Goal: Task Accomplishment & Management: Complete application form

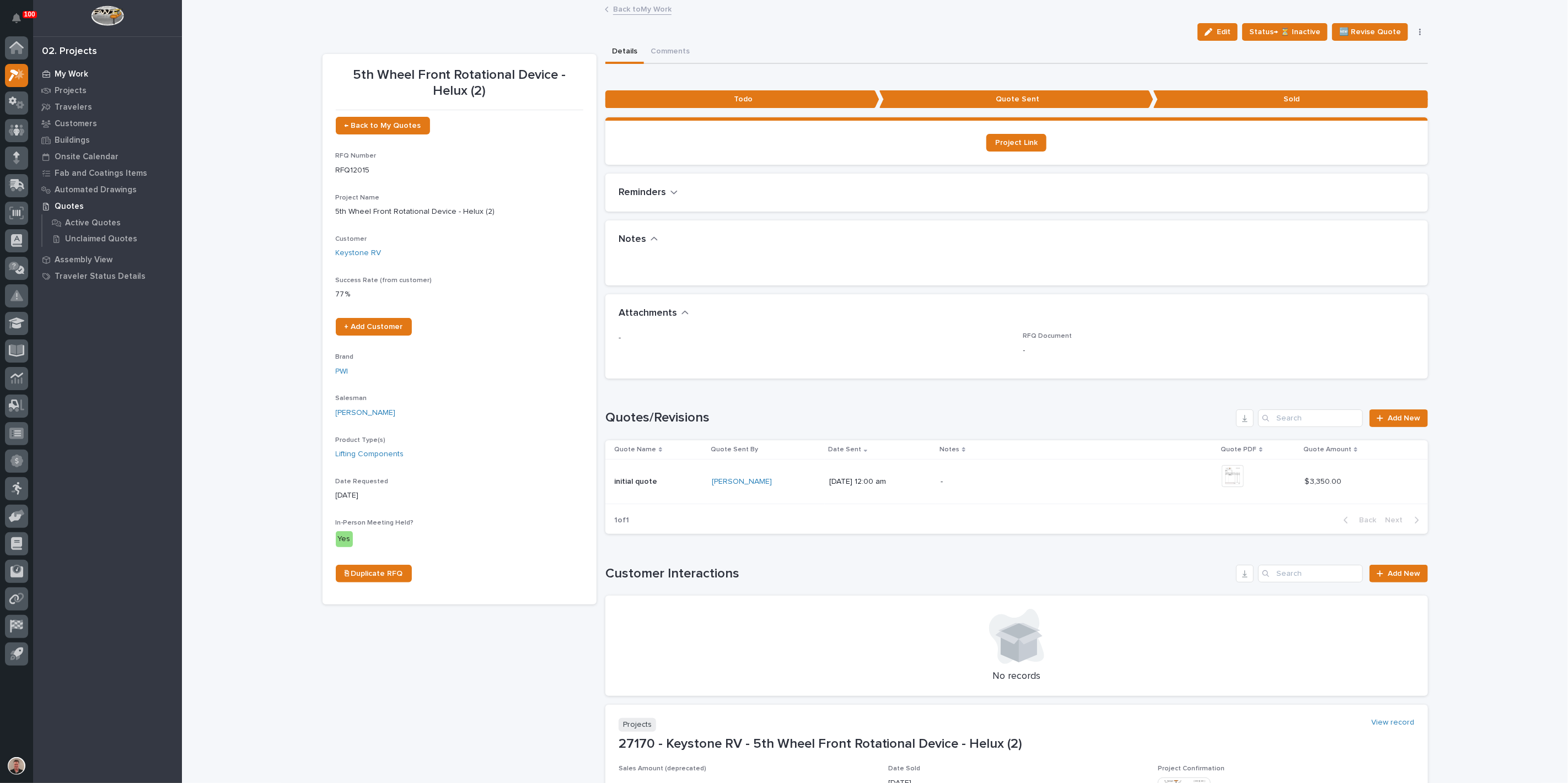
click at [100, 74] on div "My Work" at bounding box center [107, 74] width 143 height 15
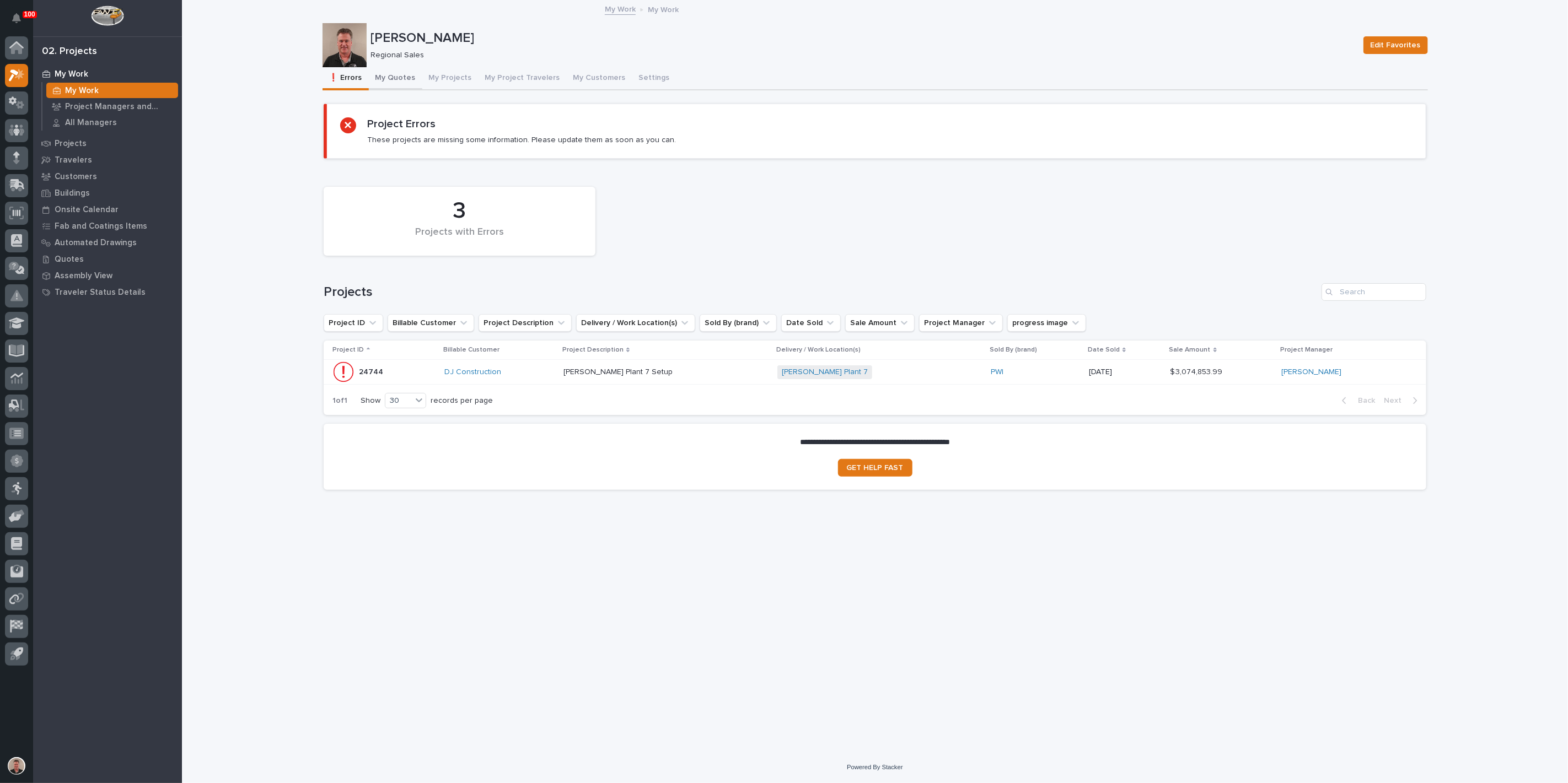
click at [408, 90] on button "My Quotes" at bounding box center [396, 79] width 54 height 23
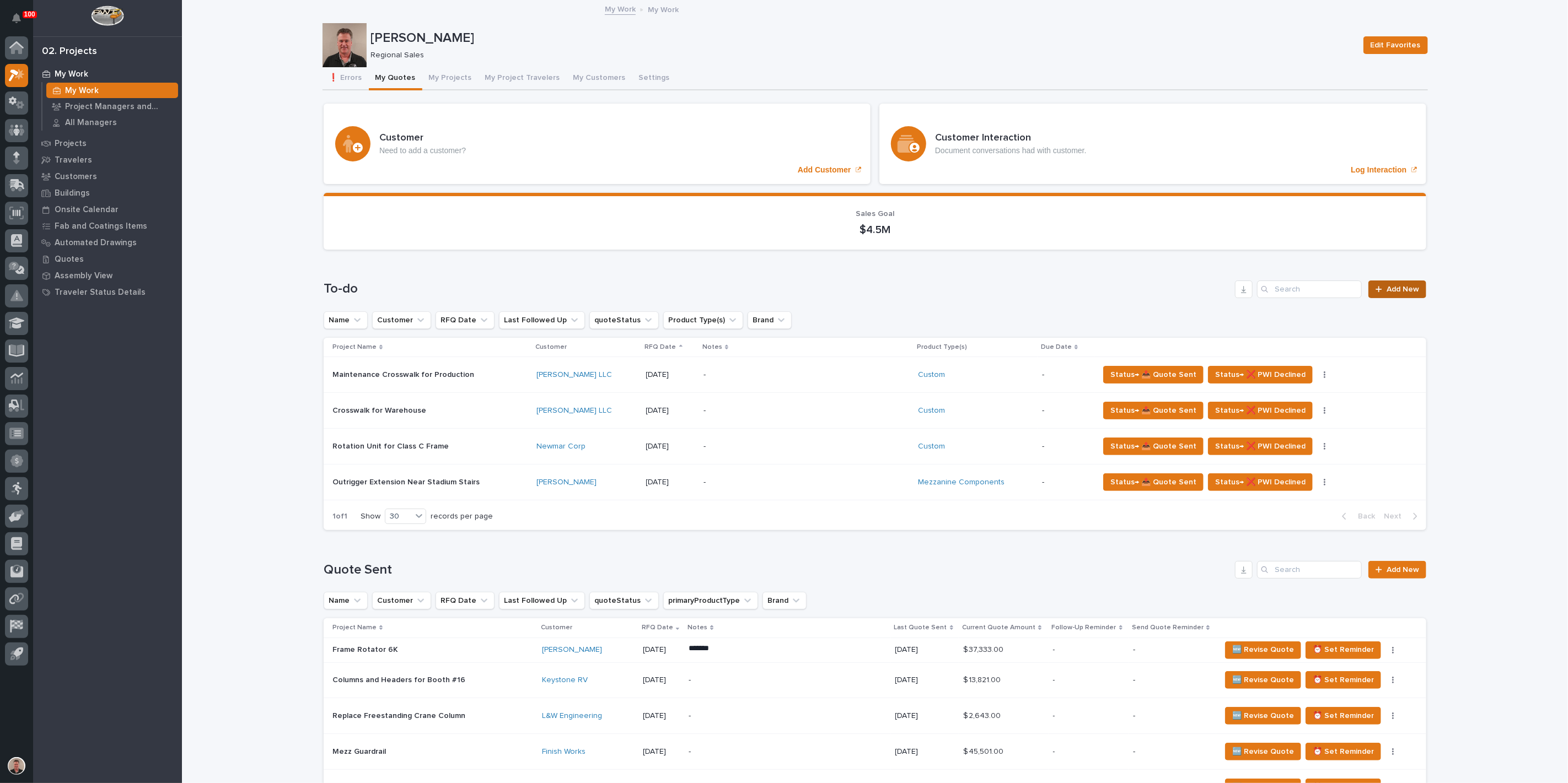
click at [1396, 293] on span "Add New" at bounding box center [1402, 289] width 32 height 8
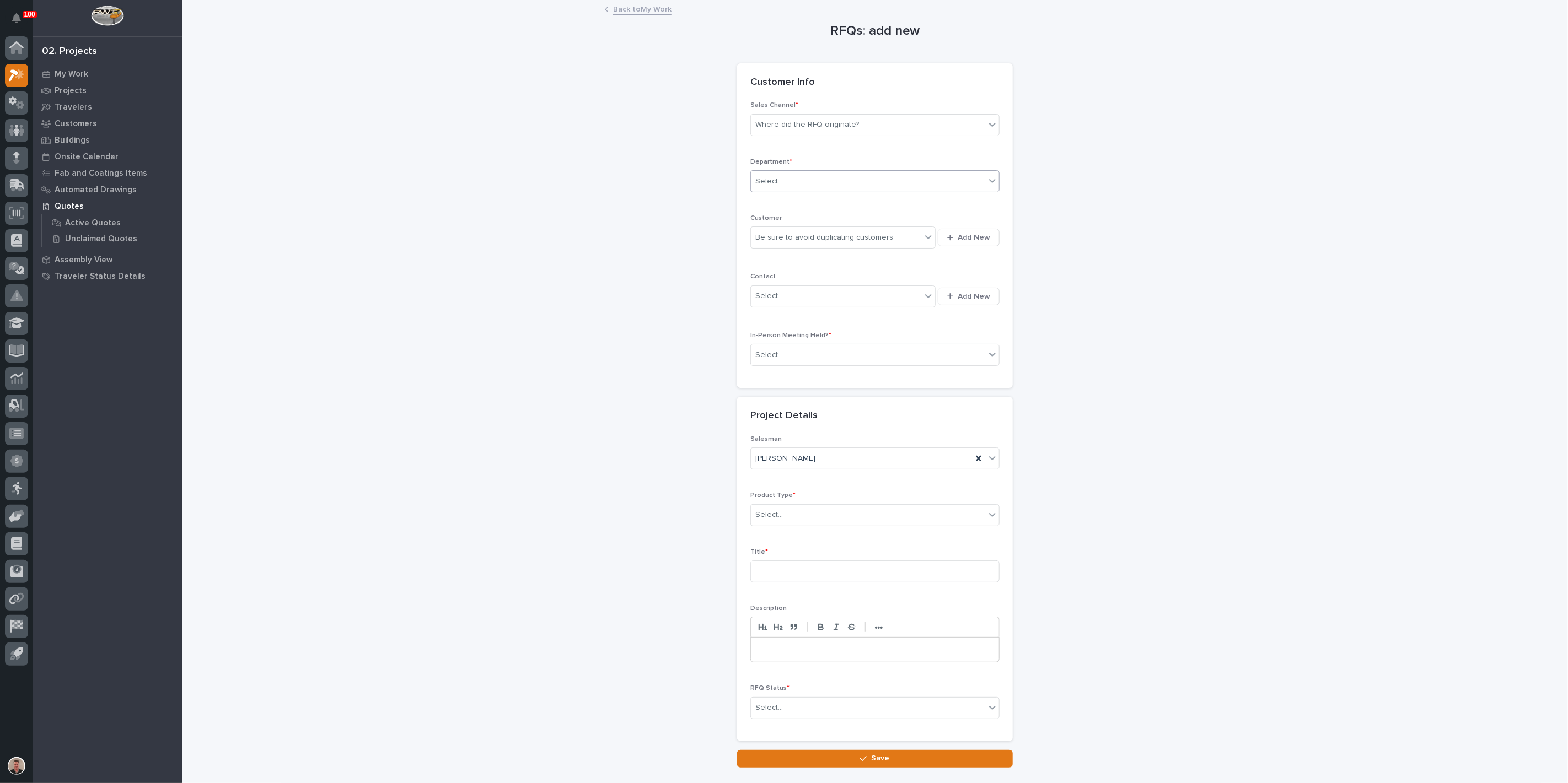
click at [787, 190] on div "Select..." at bounding box center [868, 182] width 234 height 18
click at [784, 257] on span "Regional Sales" at bounding box center [783, 257] width 58 height 12
click at [783, 243] on div "Be sure to avoid duplicating customers" at bounding box center [824, 237] width 138 height 12
type input "**"
click at [796, 308] on div "DJ Construction" at bounding box center [831, 304] width 162 height 19
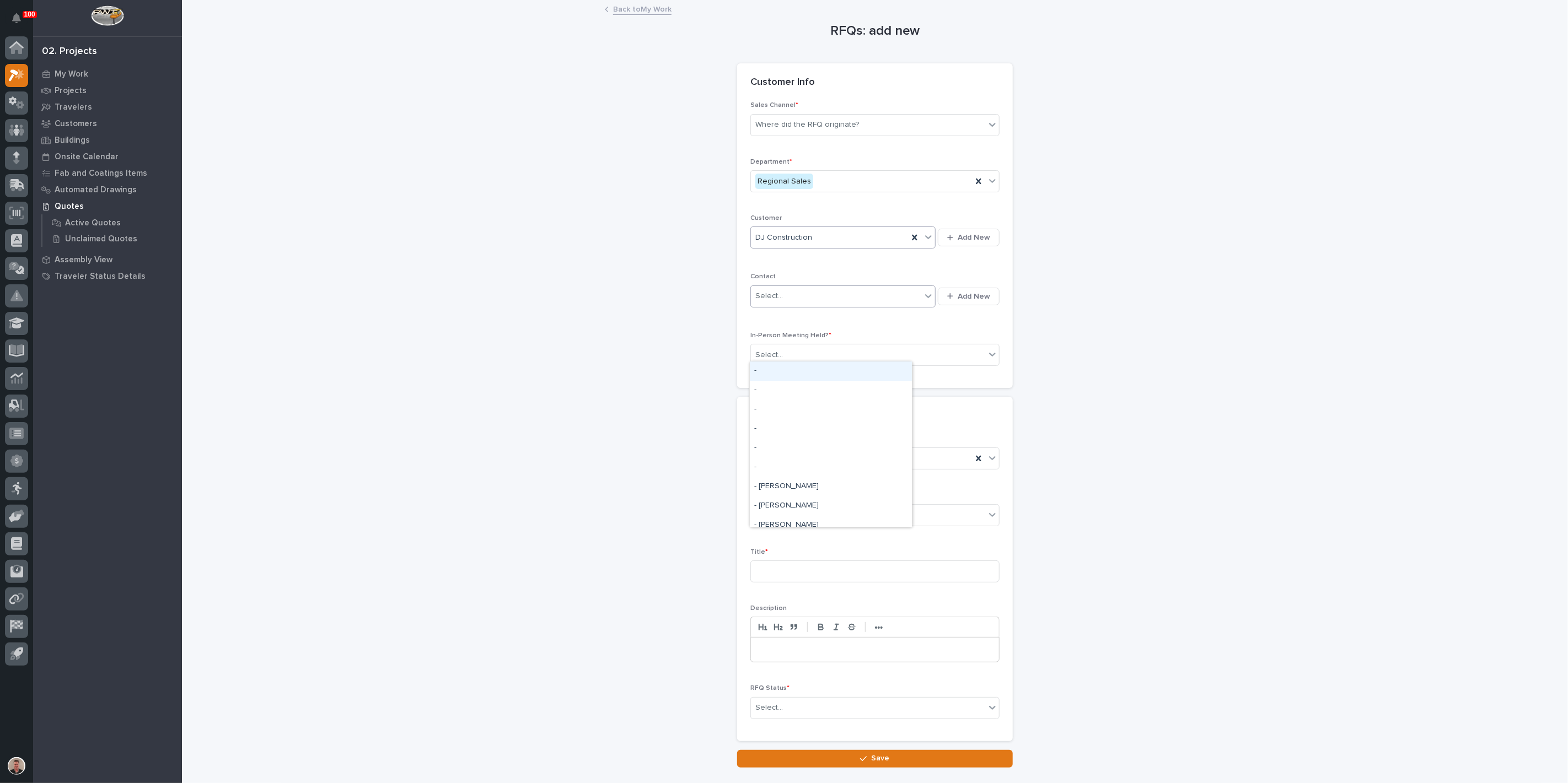
click at [802, 305] on div "Select..." at bounding box center [836, 296] width 170 height 18
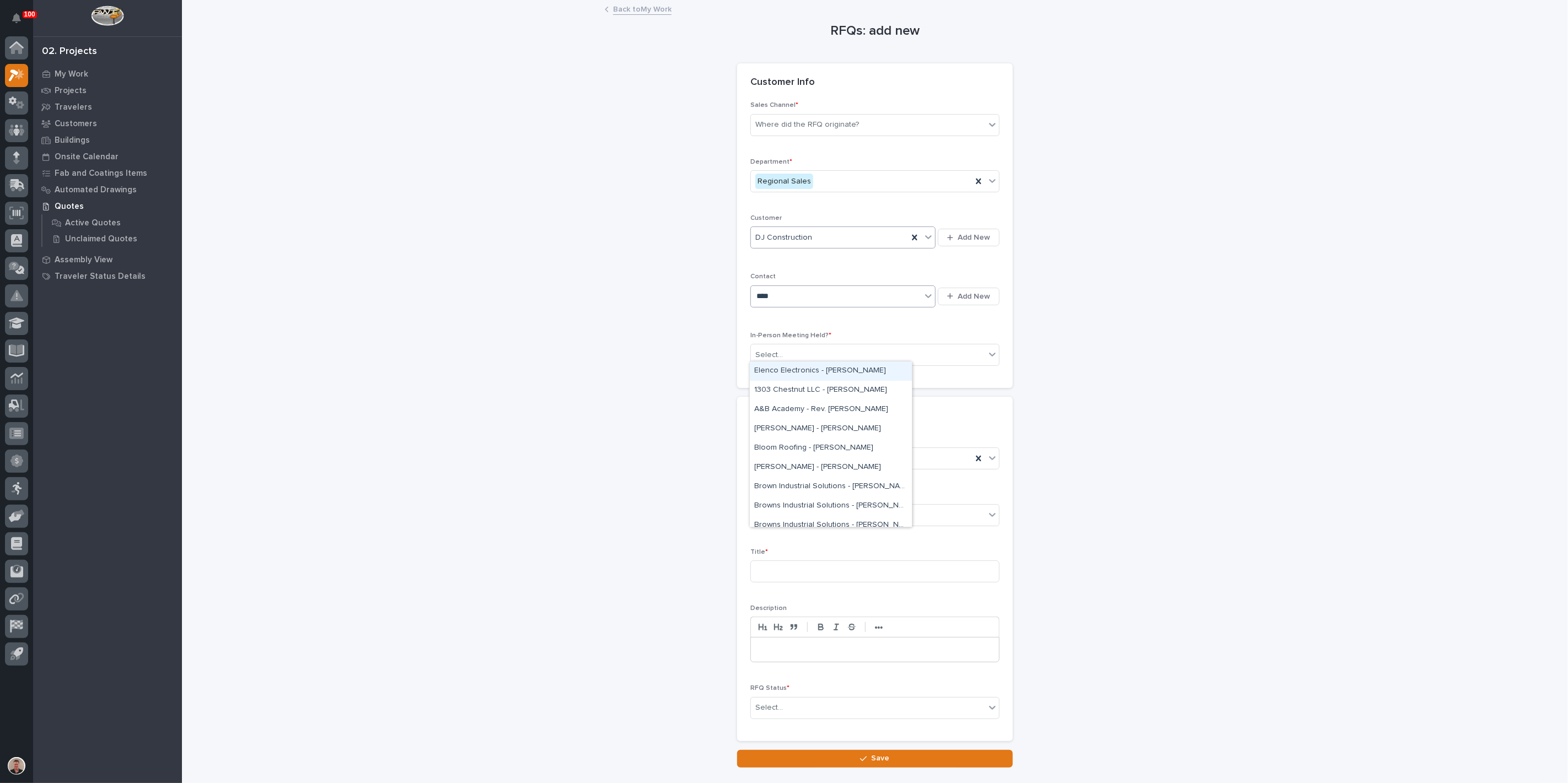
type input "*****"
click at [808, 371] on div "DJ - [PERSON_NAME]" at bounding box center [831, 371] width 162 height 19
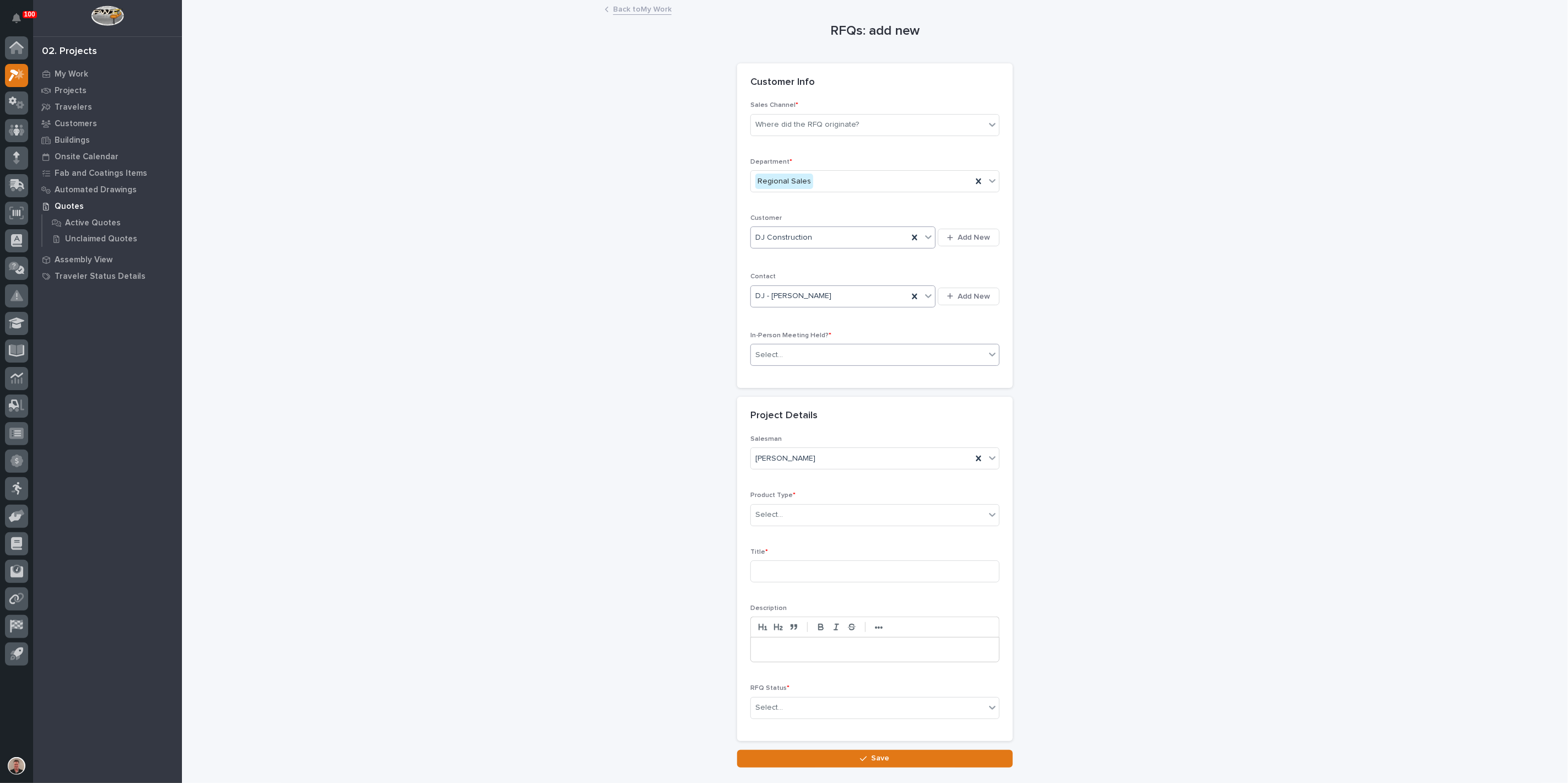
click at [799, 364] on div "Select..." at bounding box center [868, 355] width 234 height 18
click at [791, 442] on div "Yes" at bounding box center [870, 439] width 242 height 19
click at [779, 521] on div "Select..." at bounding box center [769, 515] width 27 height 12
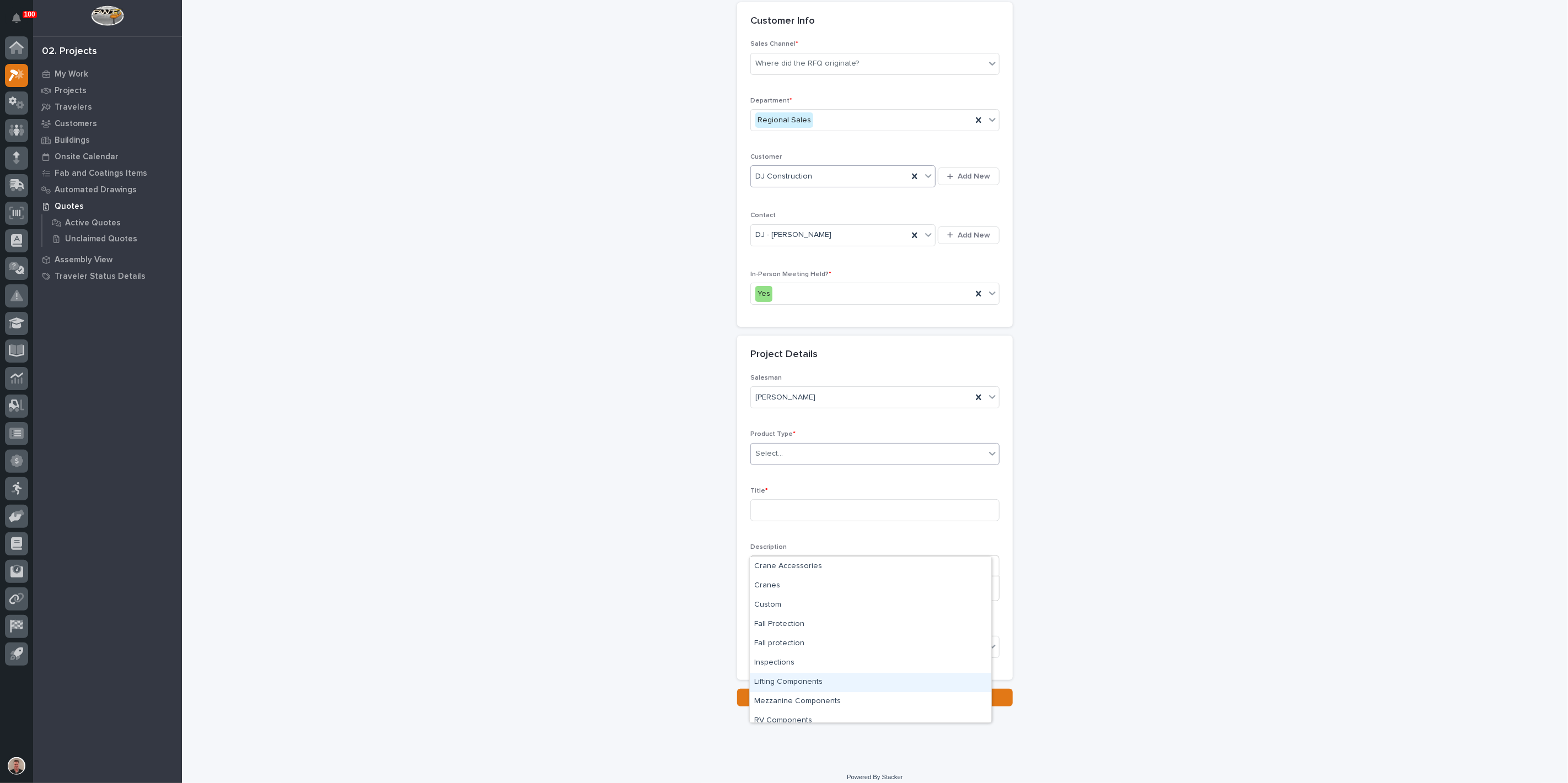
scroll to position [27, 0]
click at [810, 712] on div "Stairs & Ladders" at bounding box center [870, 714] width 242 height 19
click at [784, 521] on input at bounding box center [875, 510] width 249 height 22
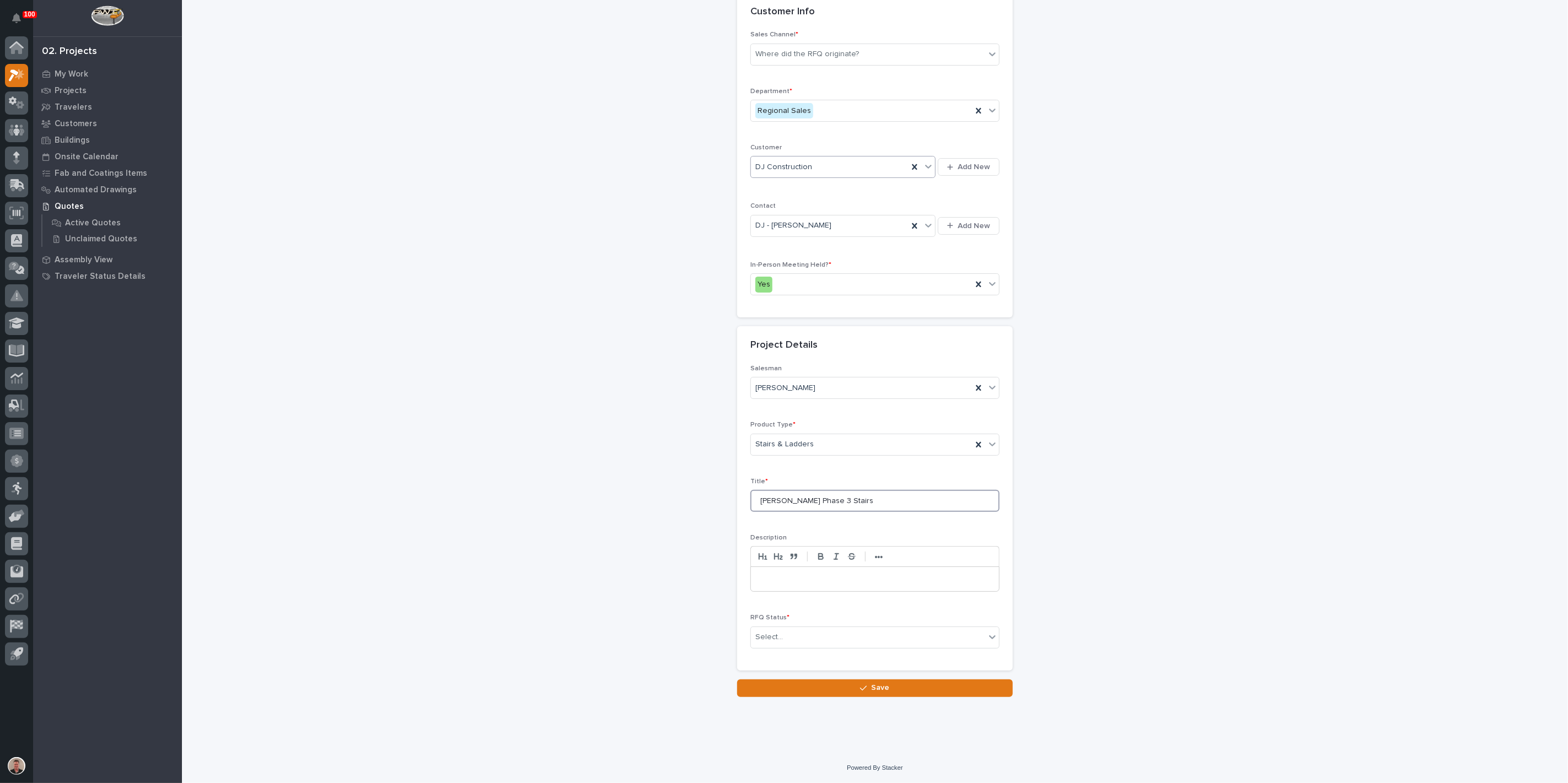
scroll to position [206, 0]
type input "[PERSON_NAME] Phase 3 Stairs"
click at [816, 628] on div "Select..." at bounding box center [868, 638] width 234 height 18
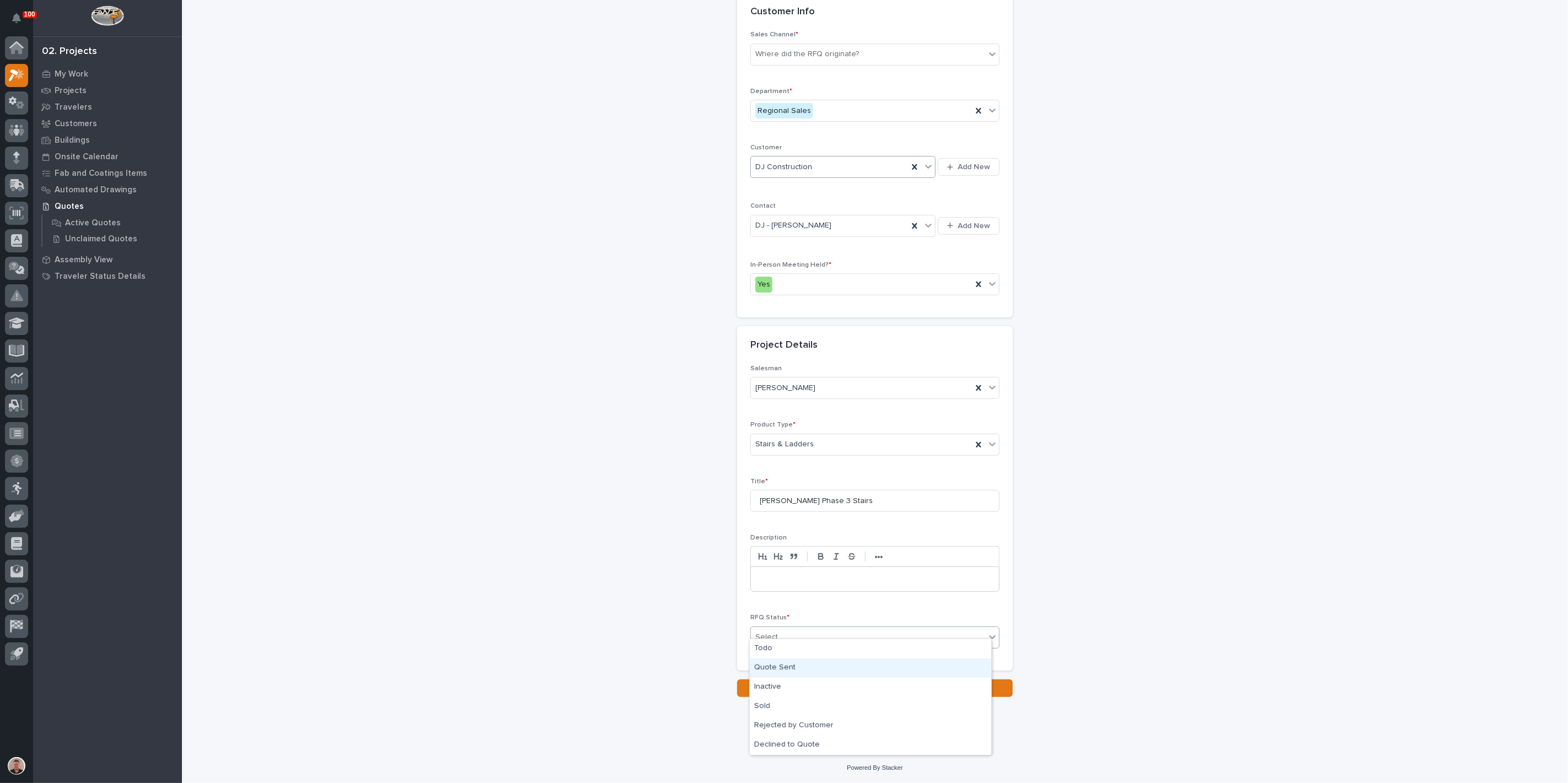
click at [807, 667] on div "Quote Sent" at bounding box center [870, 668] width 242 height 19
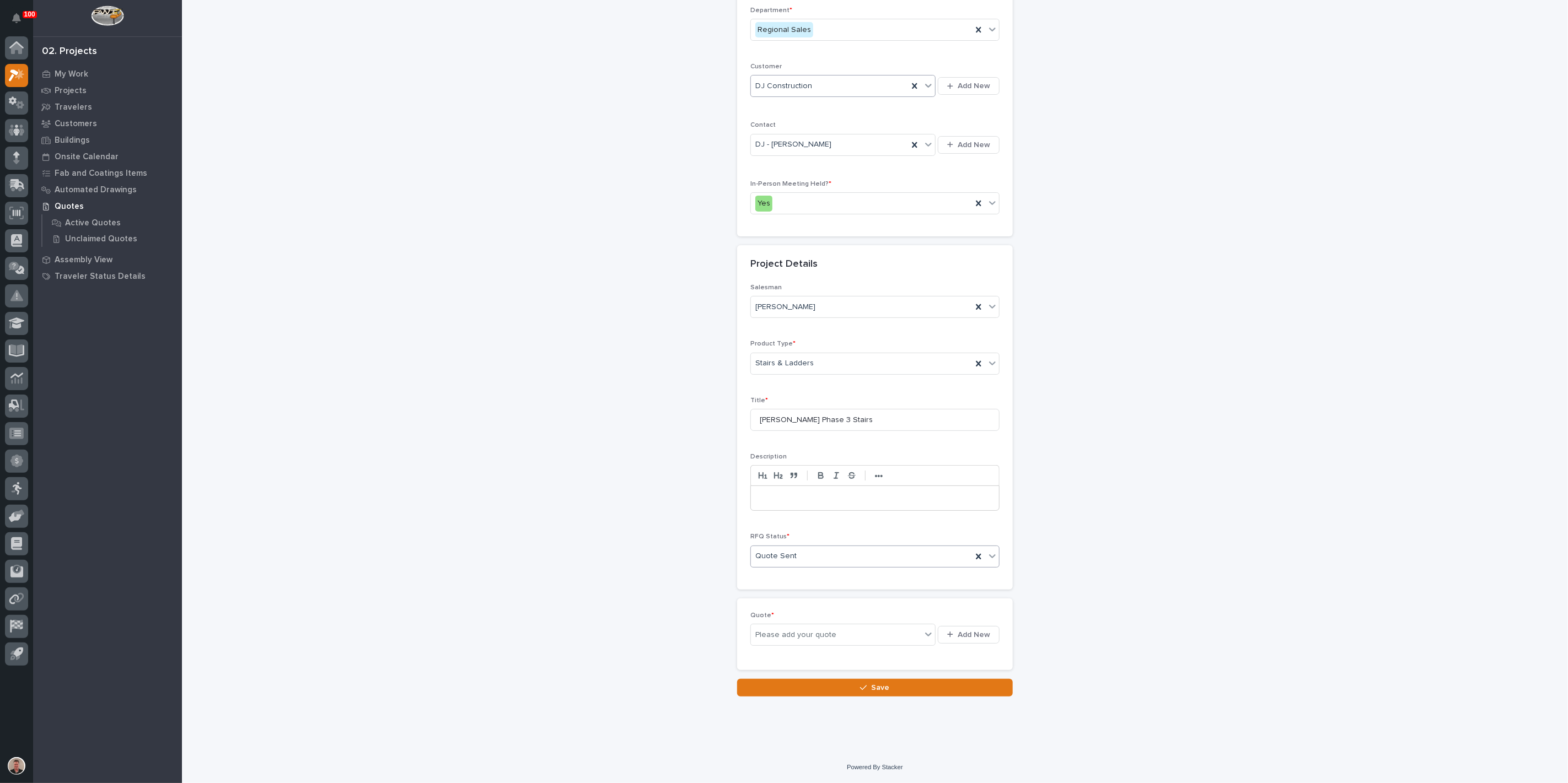
scroll to position [253, 0]
click at [957, 640] on span "Add New" at bounding box center [973, 635] width 32 height 10
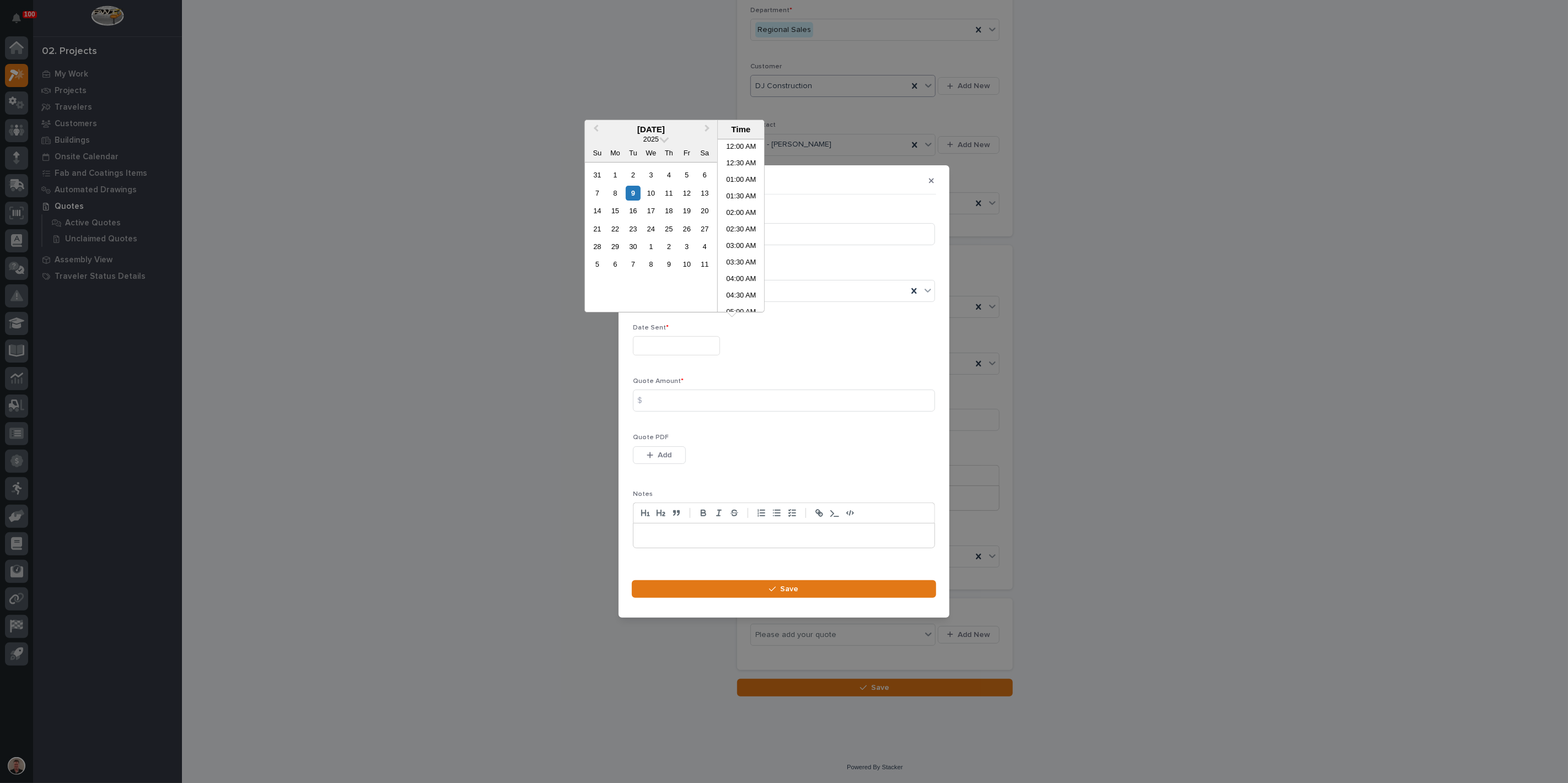
click at [684, 337] on input "text" at bounding box center [676, 346] width 87 height 19
click at [626, 201] on div "9" at bounding box center [633, 193] width 15 height 15
click at [734, 214] on li "09:00 AM" at bounding box center [741, 209] width 47 height 16
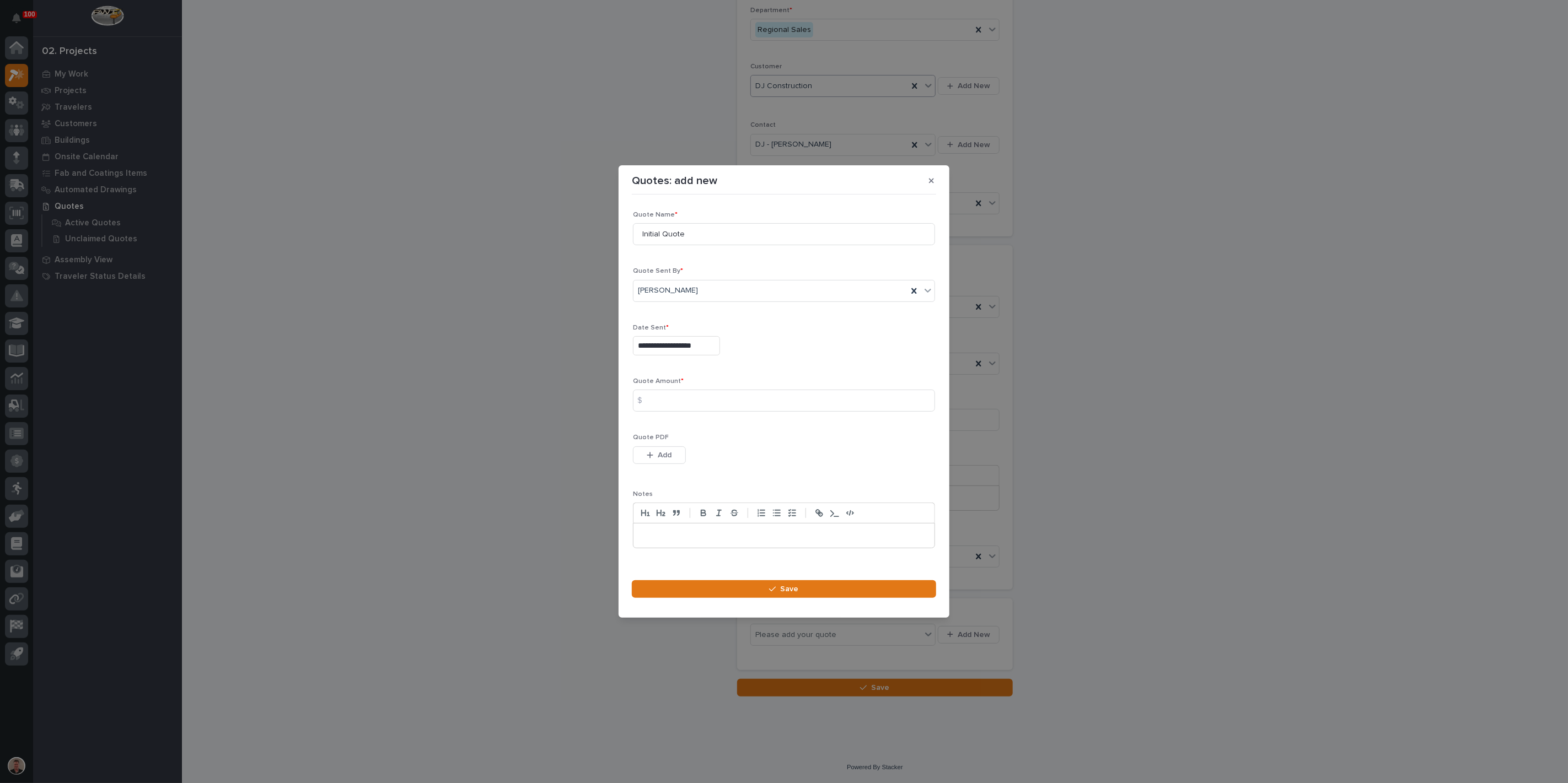
type input "**********"
click at [670, 408] on input at bounding box center [784, 400] width 302 height 22
type input "29821"
click at [668, 460] on span "Add" at bounding box center [665, 455] width 14 height 10
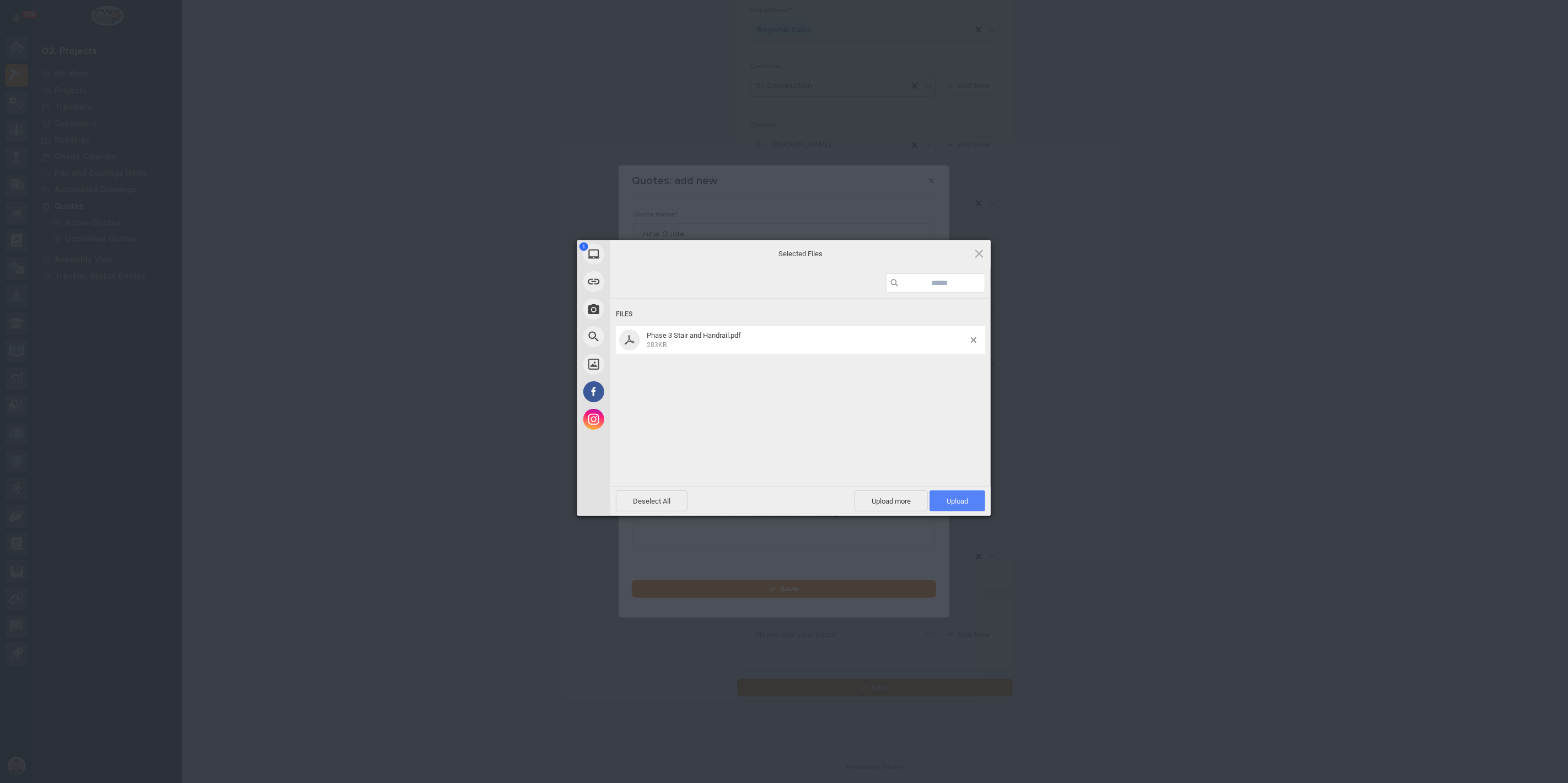
click at [953, 506] on span "Upload 1" at bounding box center [957, 501] width 21 height 9
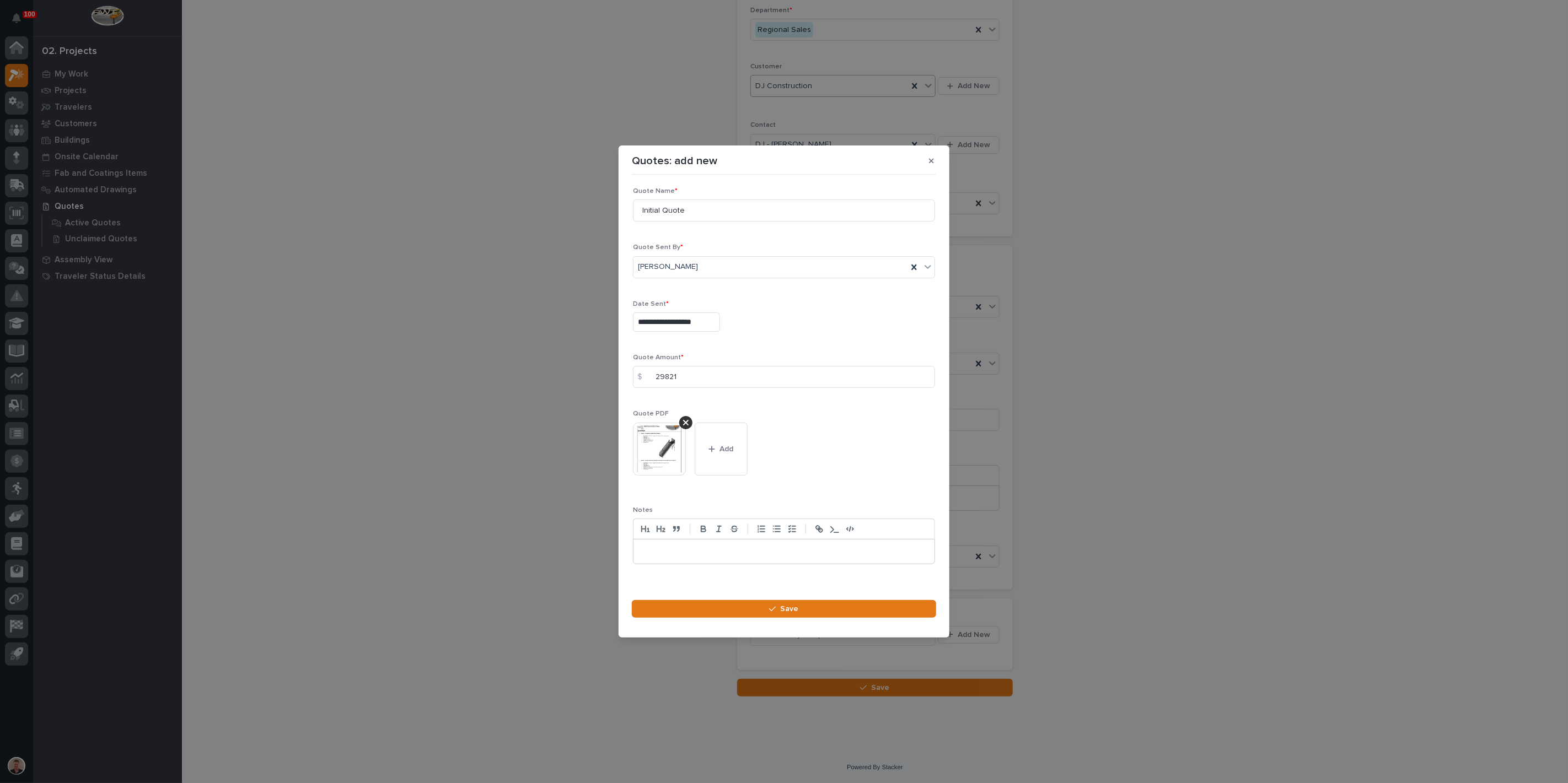
scroll to position [15, 0]
click at [816, 618] on button "Save" at bounding box center [784, 608] width 304 height 18
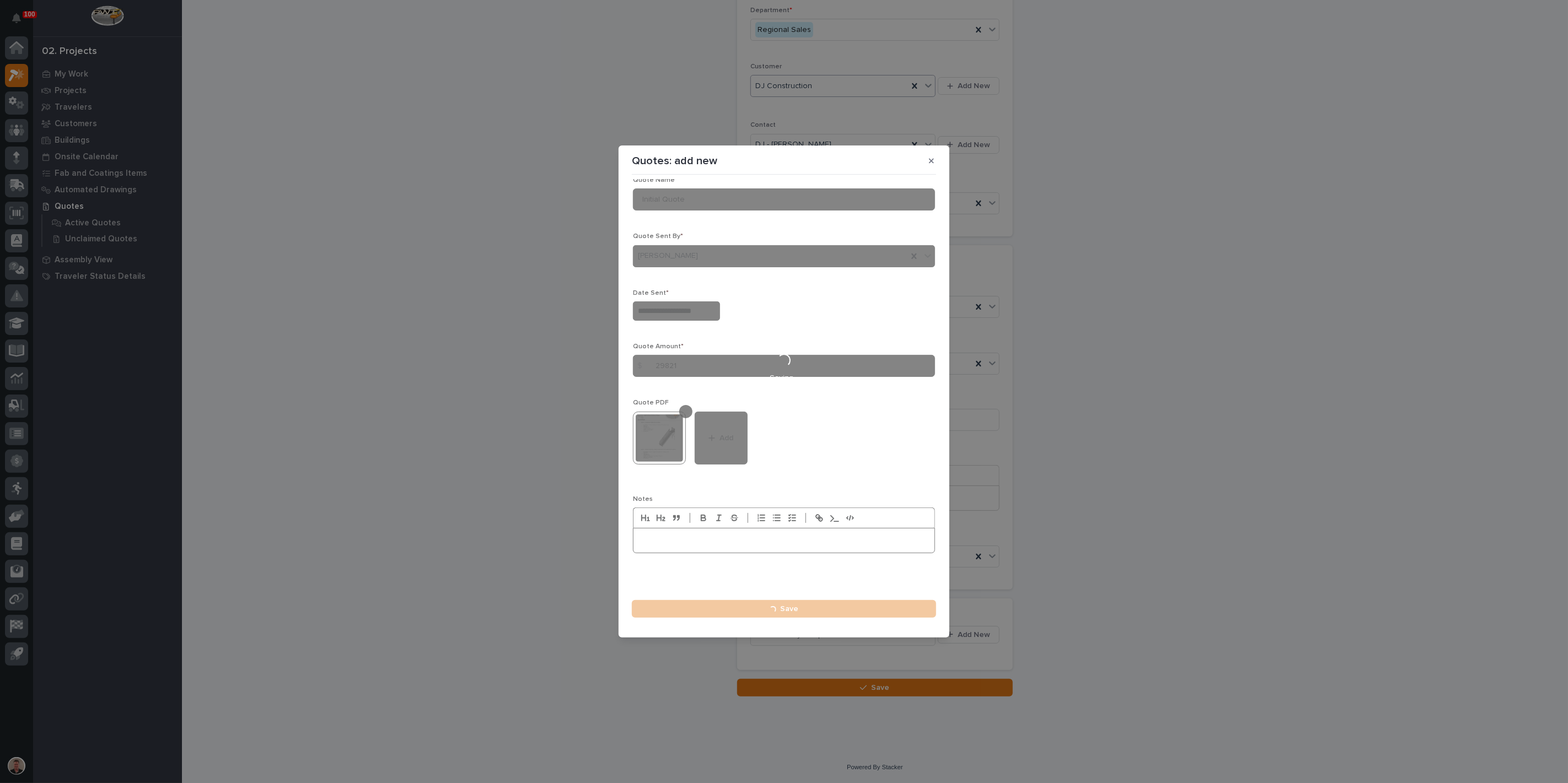
type input "**********"
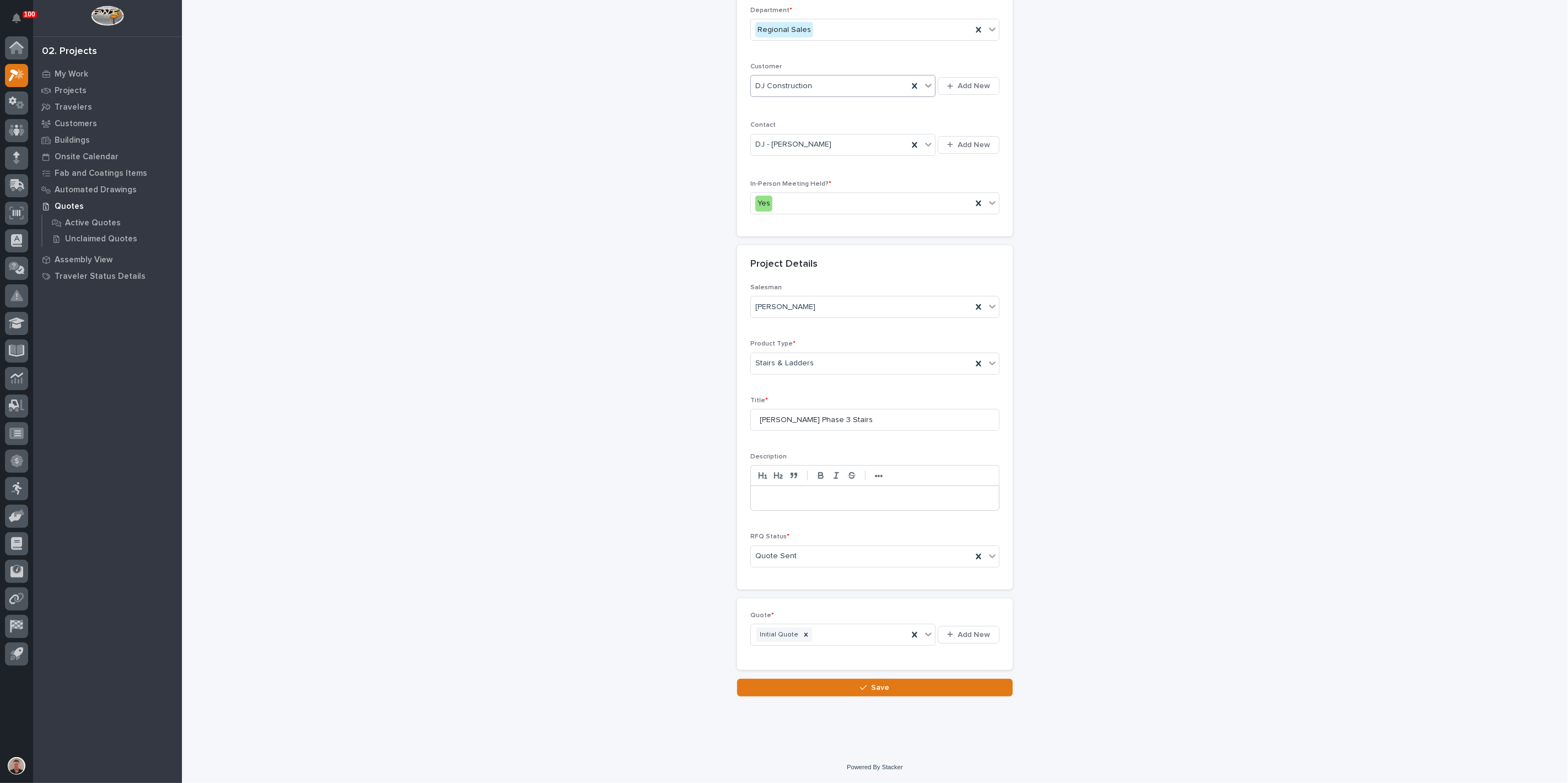
scroll to position [254, 0]
click at [847, 687] on button "Save" at bounding box center [875, 687] width 276 height 18
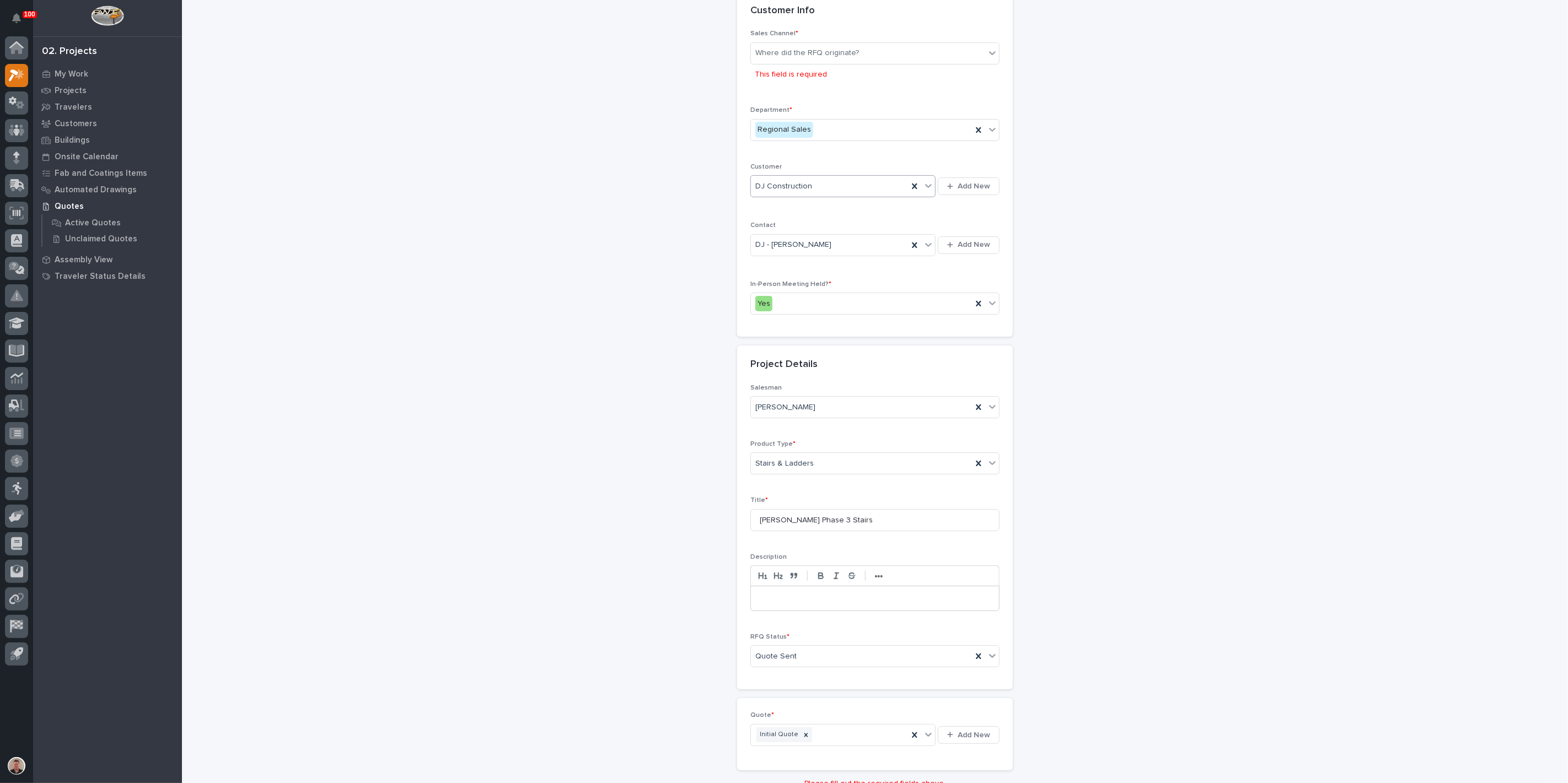
scroll to position [0, 0]
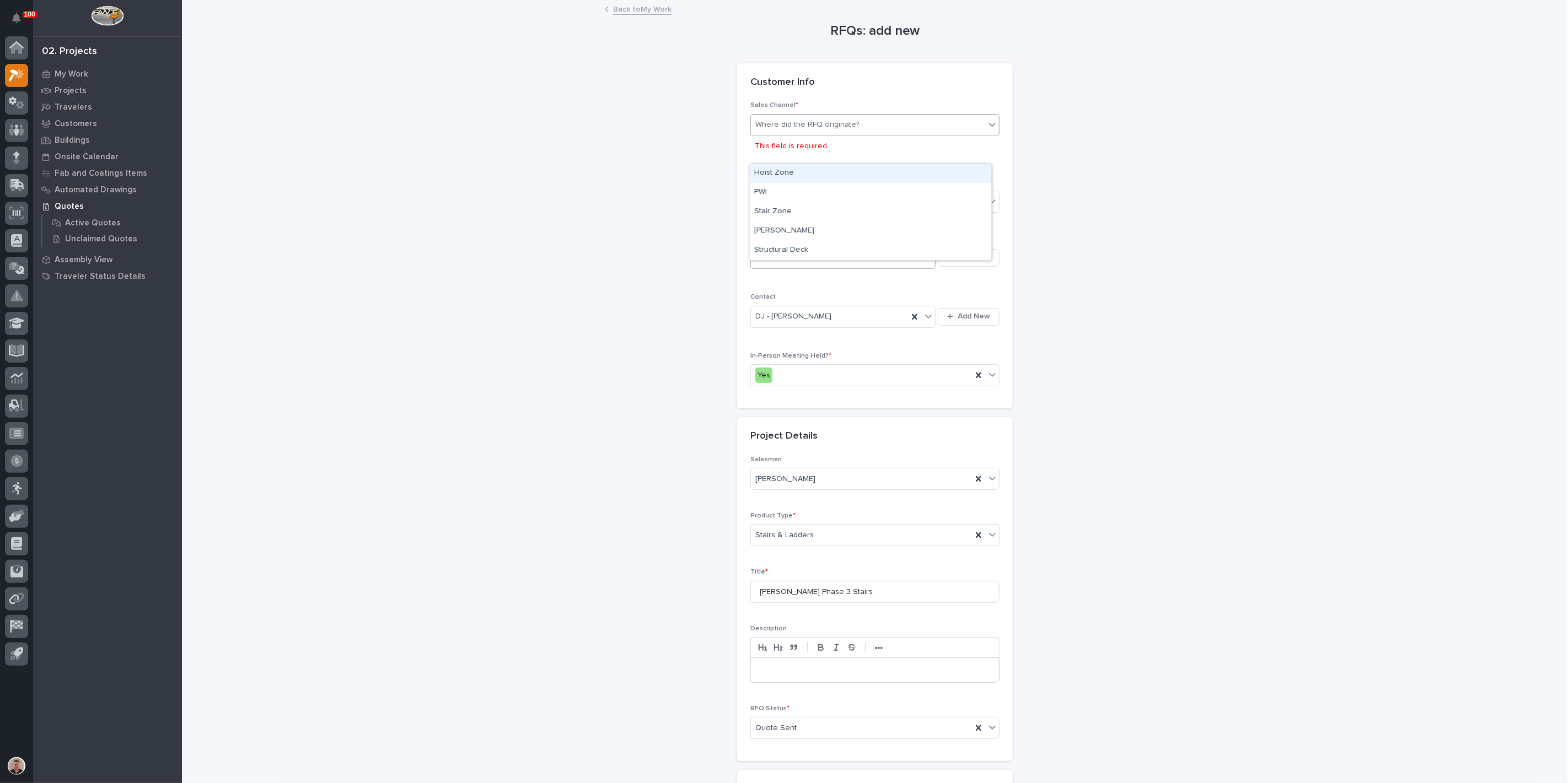
click at [881, 134] on div "Where did the RFQ originate?" at bounding box center [868, 125] width 234 height 18
click at [875, 195] on div "PWI" at bounding box center [870, 193] width 242 height 19
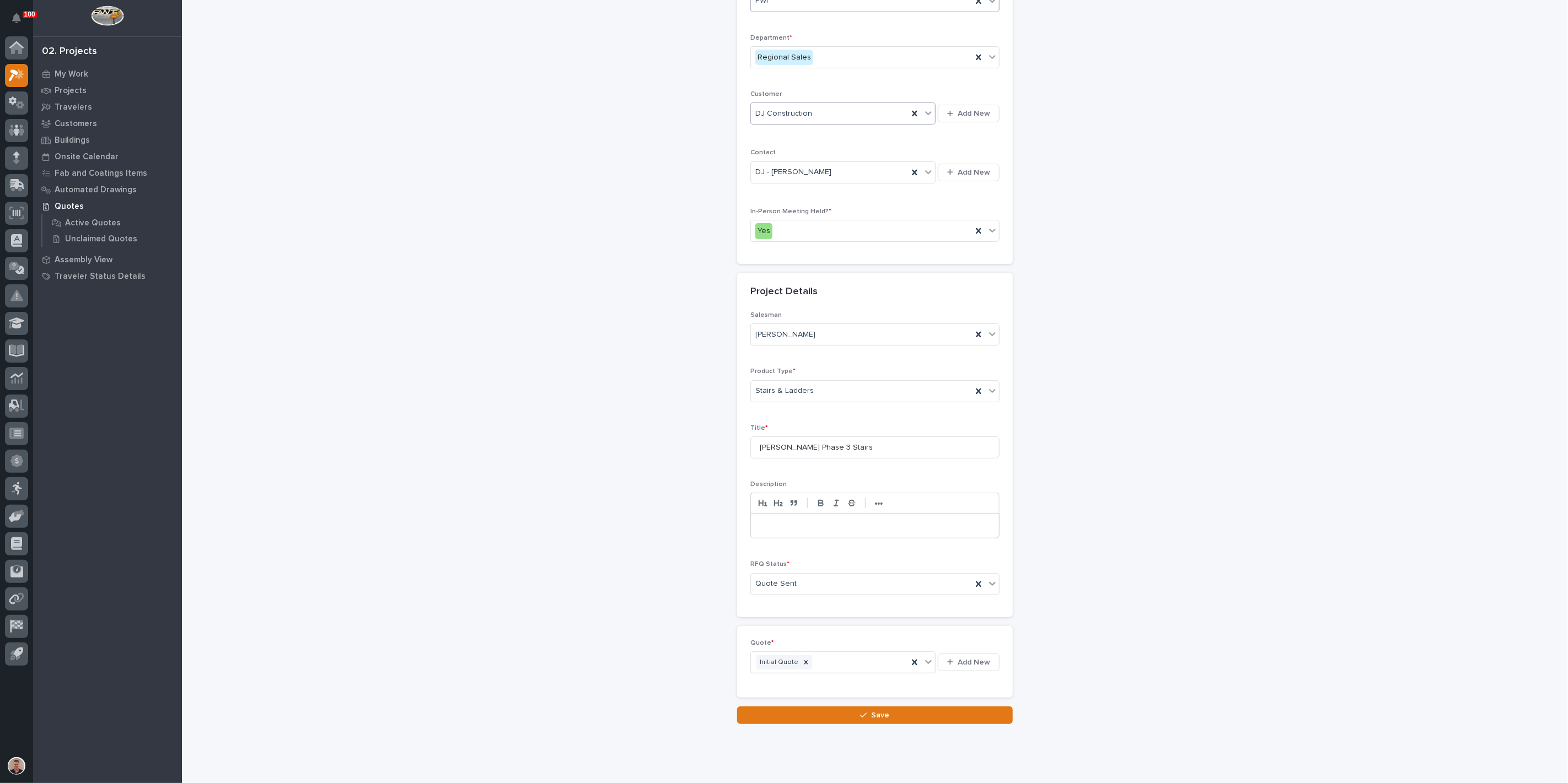
scroll to position [301, 0]
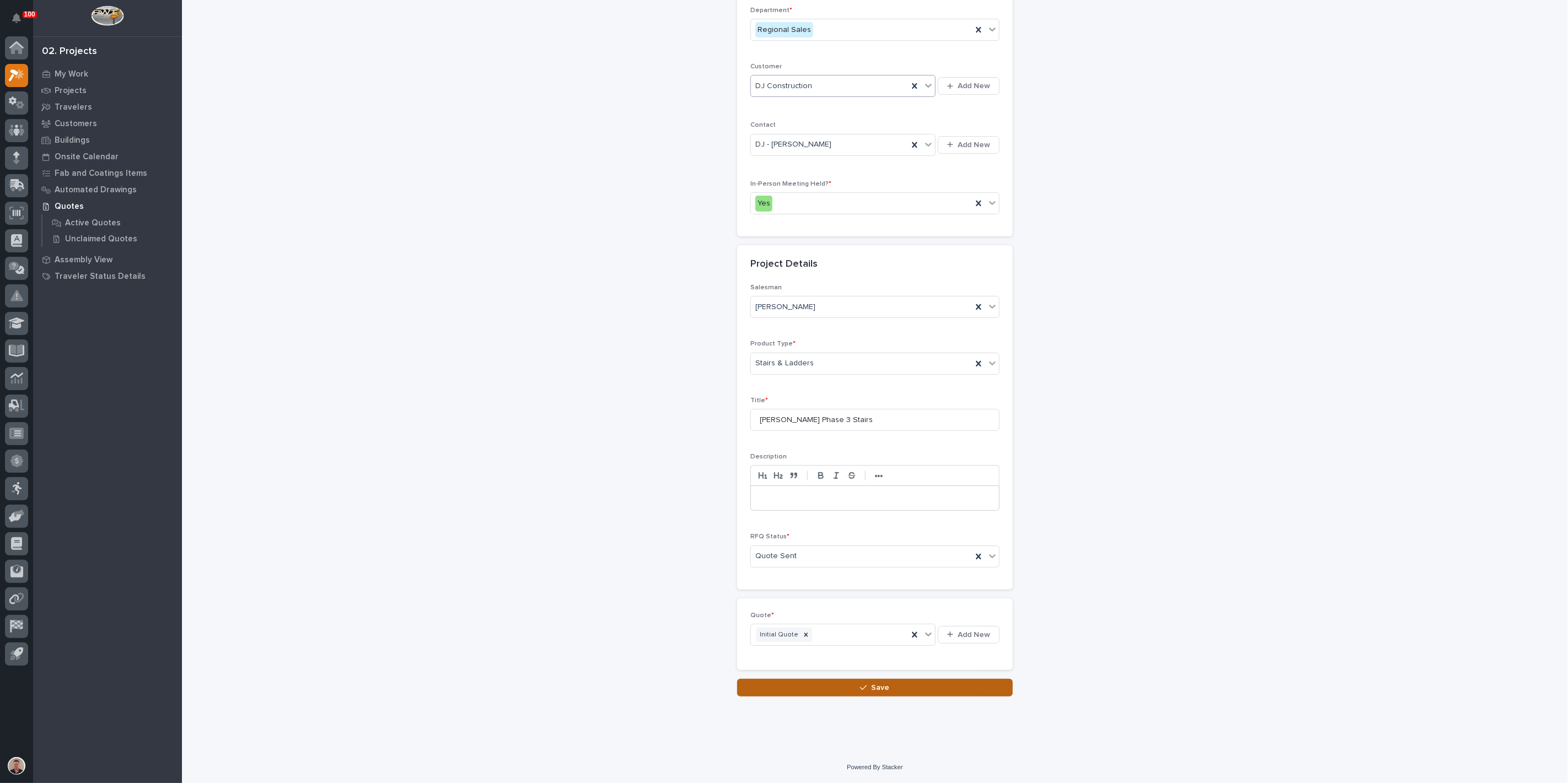
click at [840, 681] on button "Save" at bounding box center [875, 687] width 276 height 18
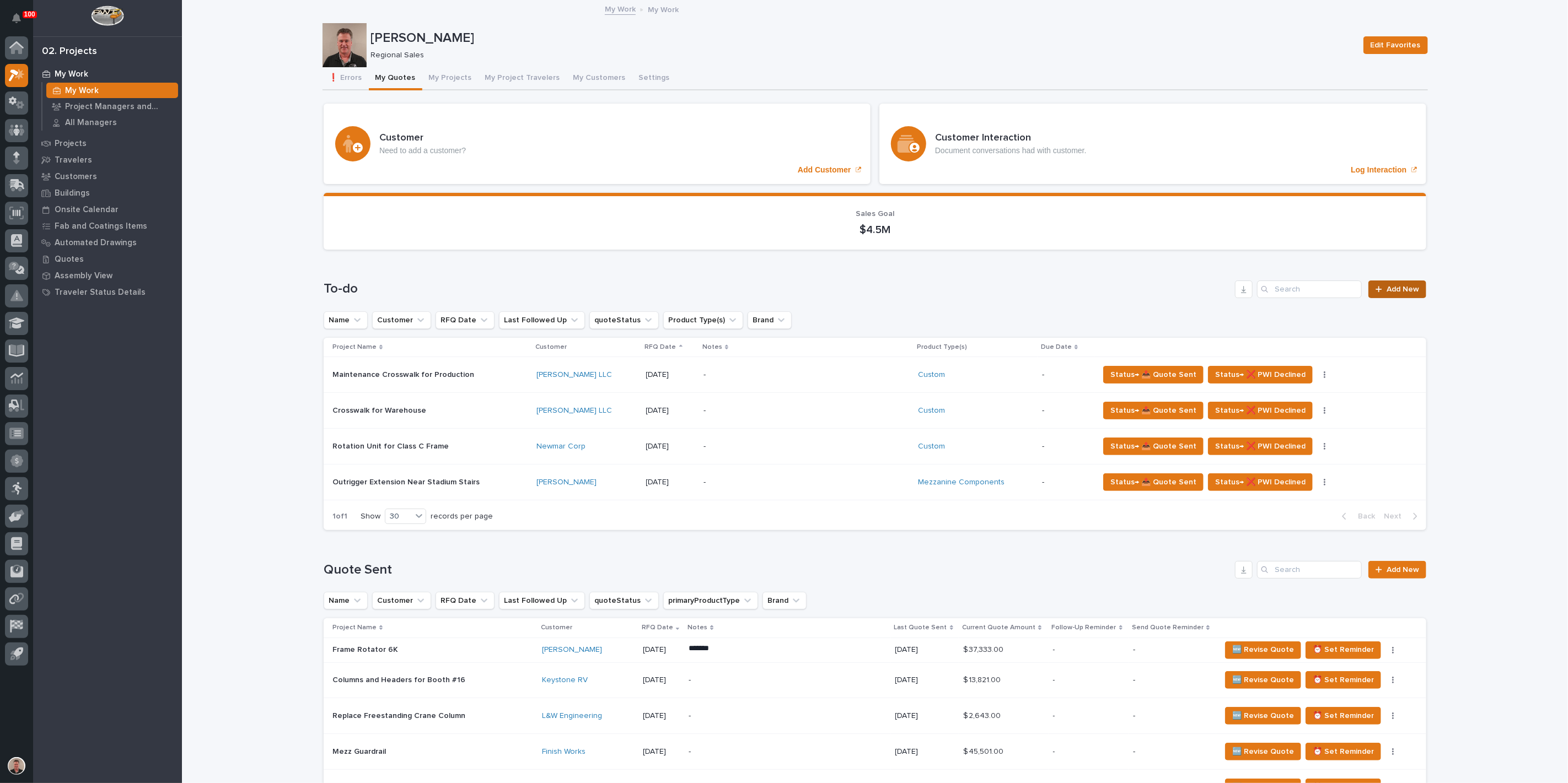
click at [1395, 298] on link "Add New" at bounding box center [1397, 289] width 58 height 18
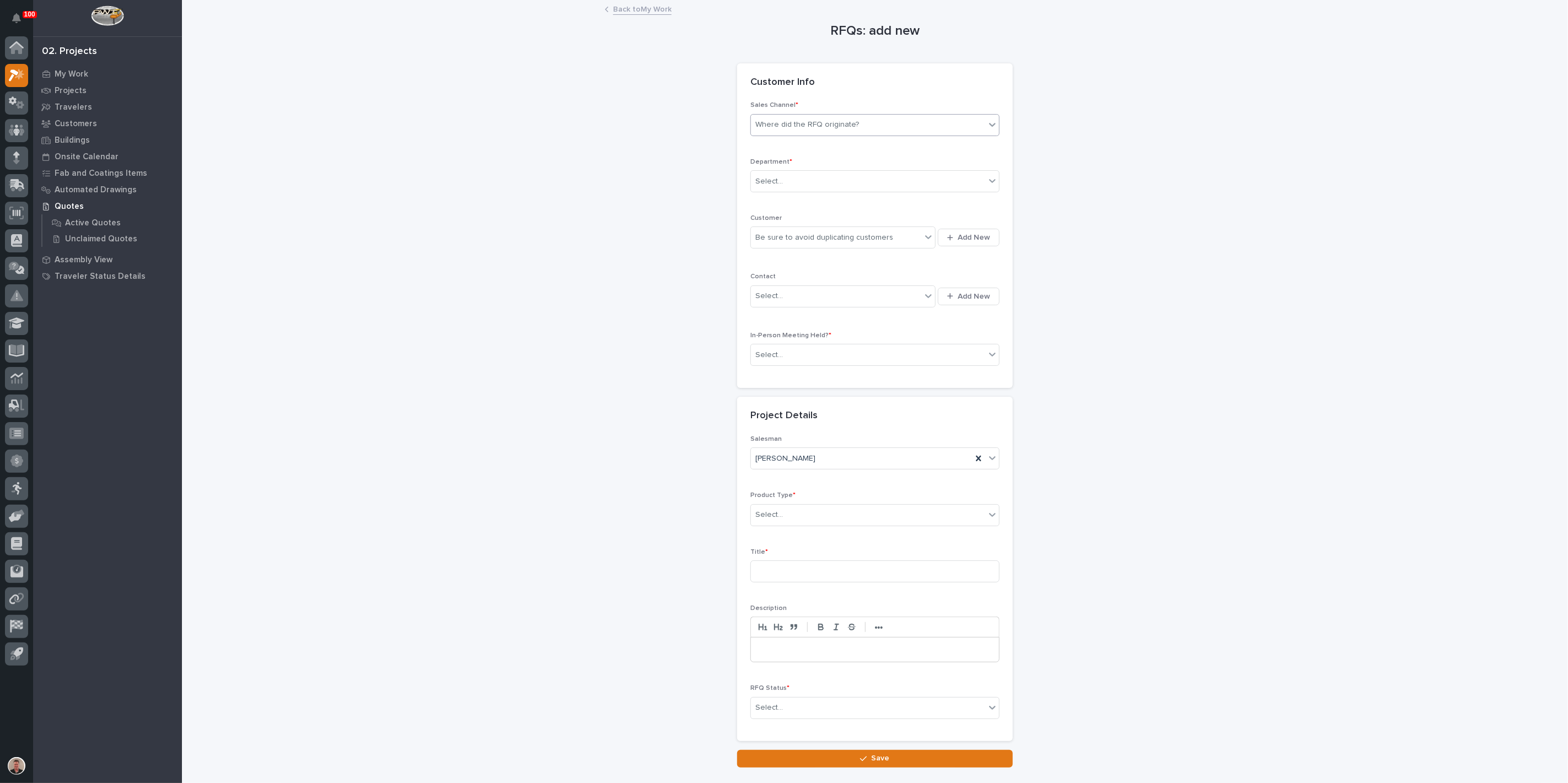
click at [793, 131] on div "Where did the RFQ originate?" at bounding box center [807, 125] width 103 height 12
click at [791, 193] on div "PWI" at bounding box center [870, 193] width 242 height 19
click at [797, 190] on div "Select..." at bounding box center [868, 182] width 234 height 18
click at [793, 257] on span "Regional Sales" at bounding box center [783, 257] width 58 height 12
click at [782, 247] on div "Be sure to avoid duplicating customers" at bounding box center [836, 238] width 170 height 18
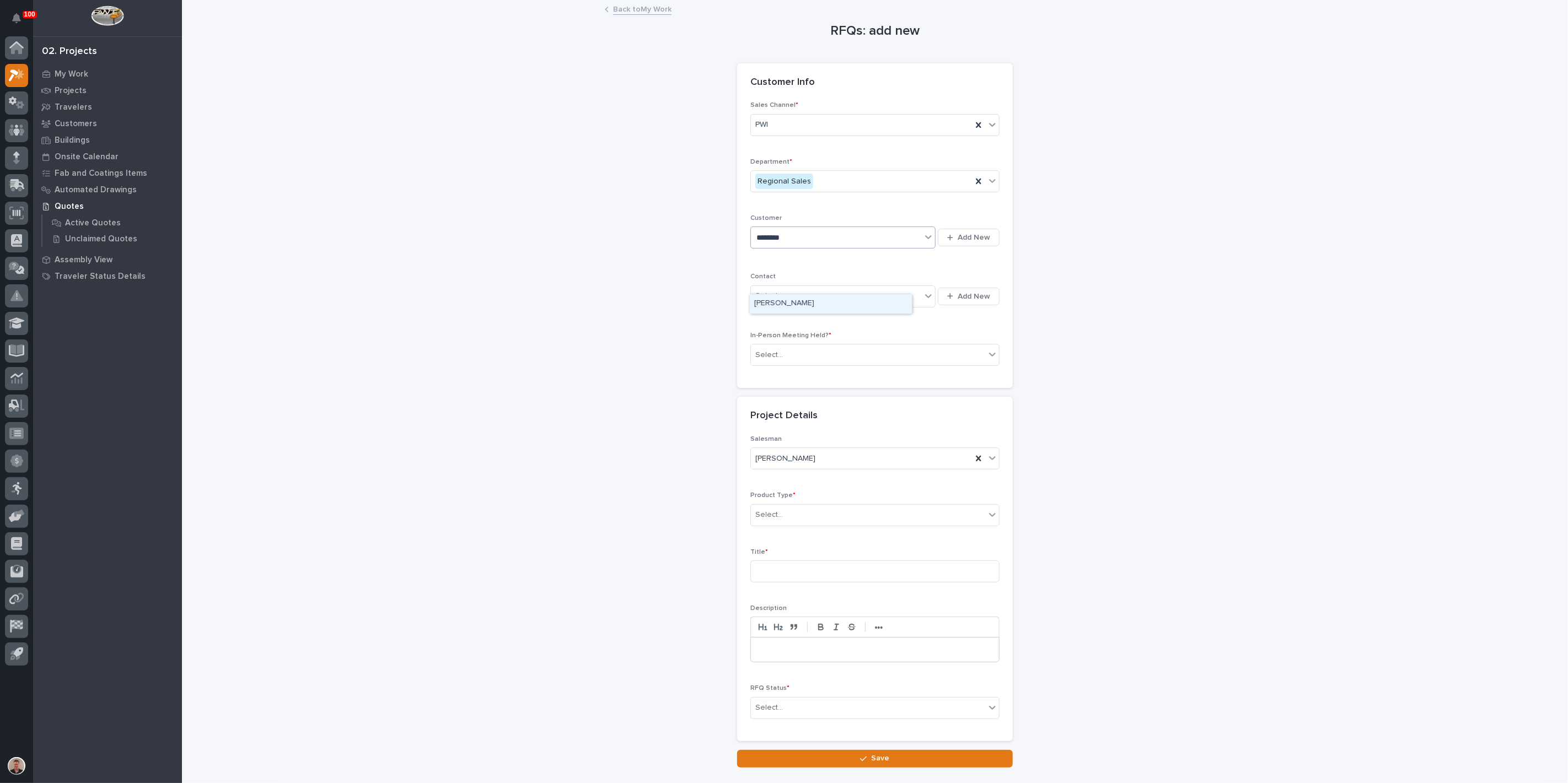
type input "********"
click at [793, 305] on div "[PERSON_NAME]" at bounding box center [831, 304] width 162 height 19
click at [783, 302] on div "Select..." at bounding box center [769, 296] width 27 height 12
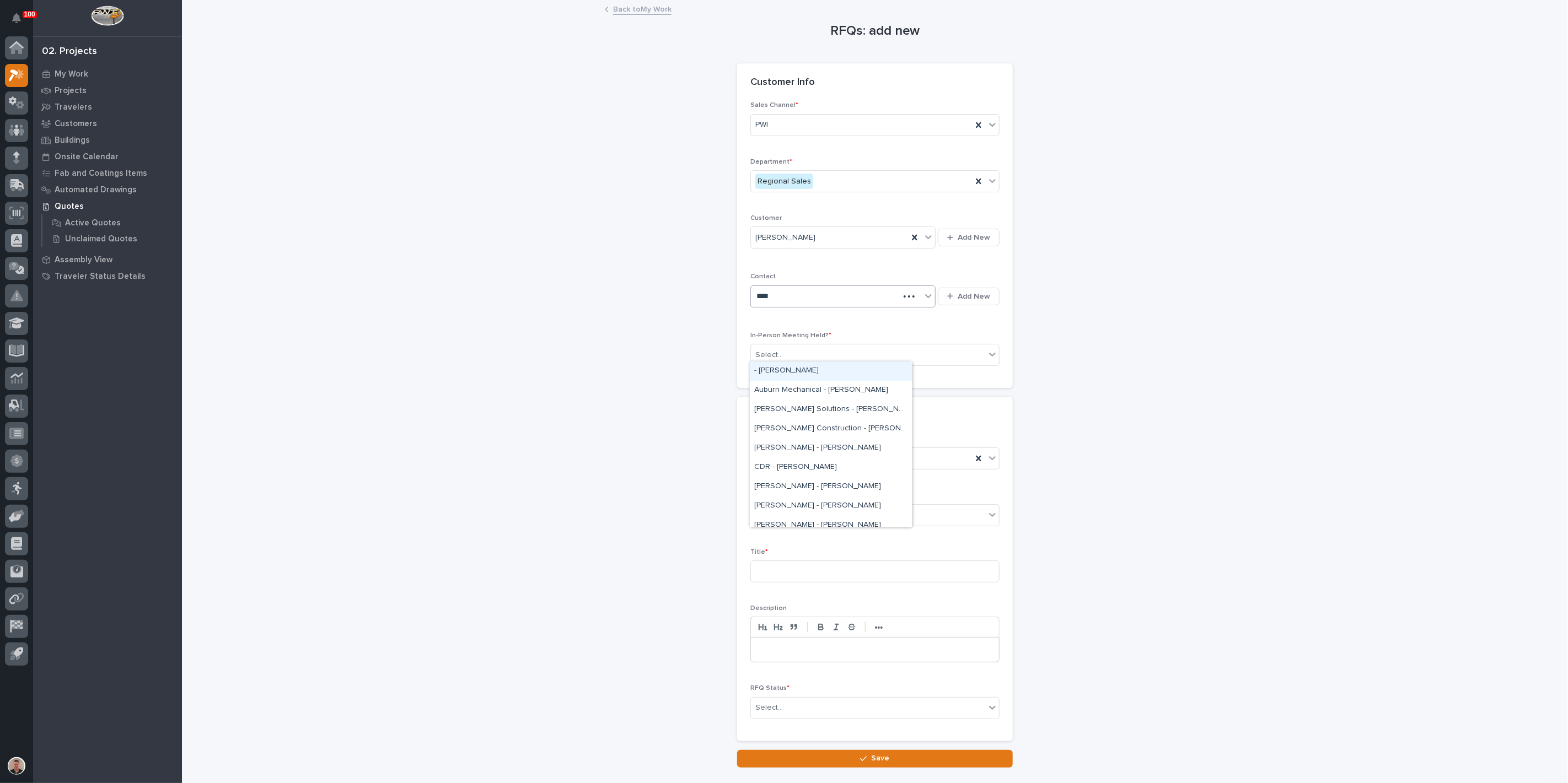
type input "*****"
click at [819, 409] on div "[PERSON_NAME] - [PERSON_NAME]" at bounding box center [831, 410] width 162 height 19
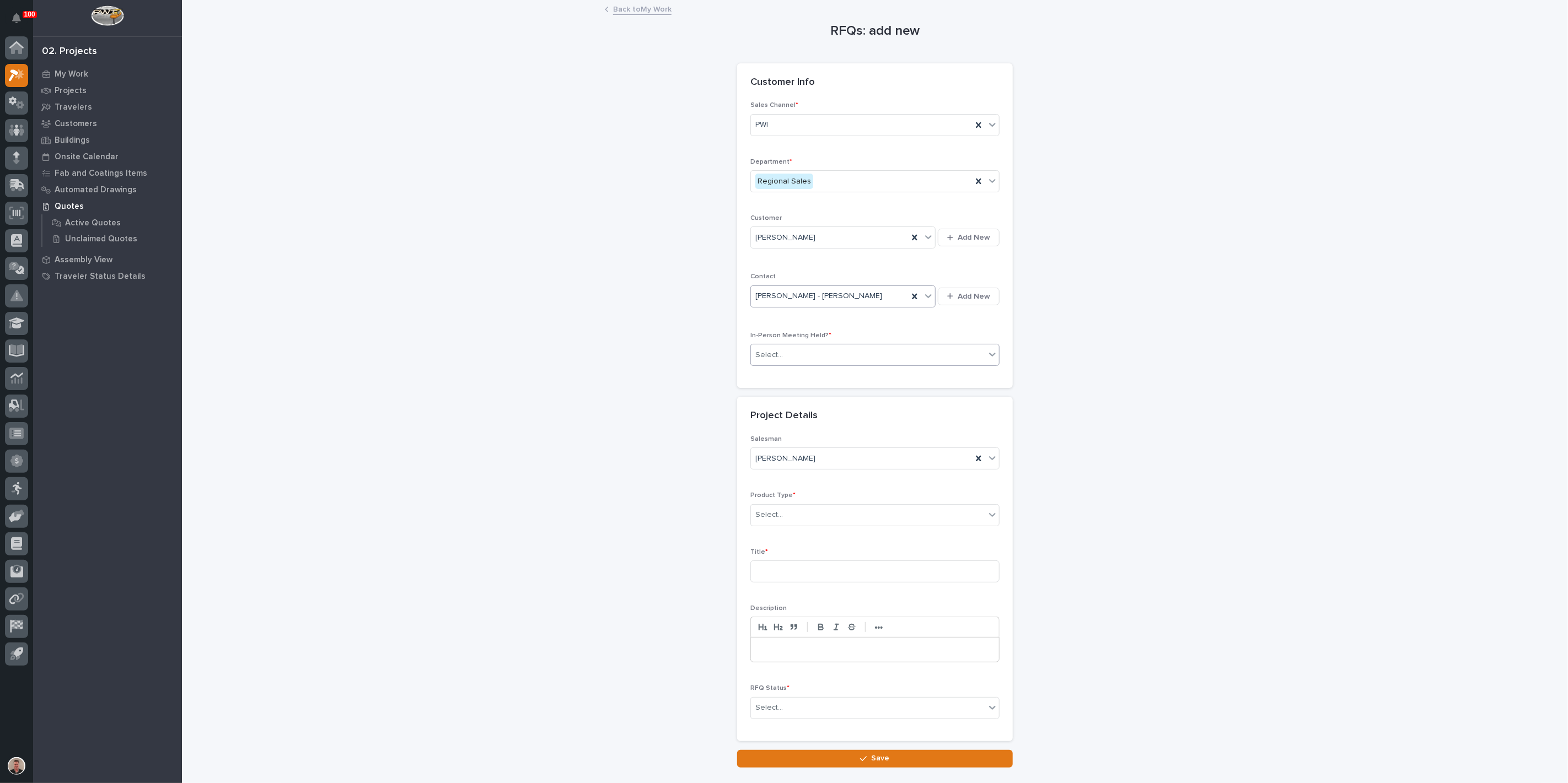
click at [855, 364] on div "Select..." at bounding box center [868, 355] width 234 height 18
click at [836, 440] on div "Yes" at bounding box center [870, 439] width 242 height 19
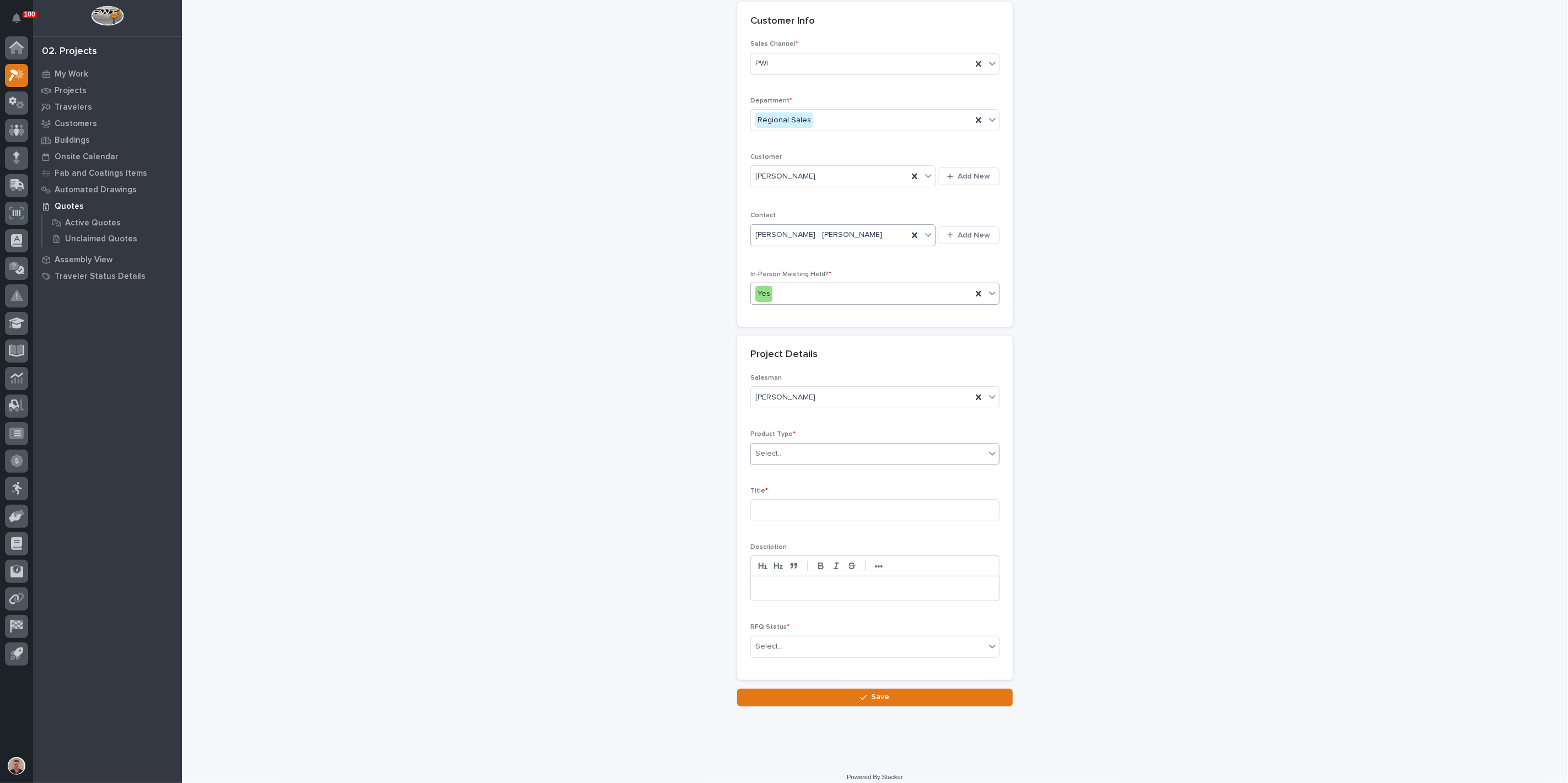
click at [799, 463] on div "Select..." at bounding box center [868, 454] width 234 height 18
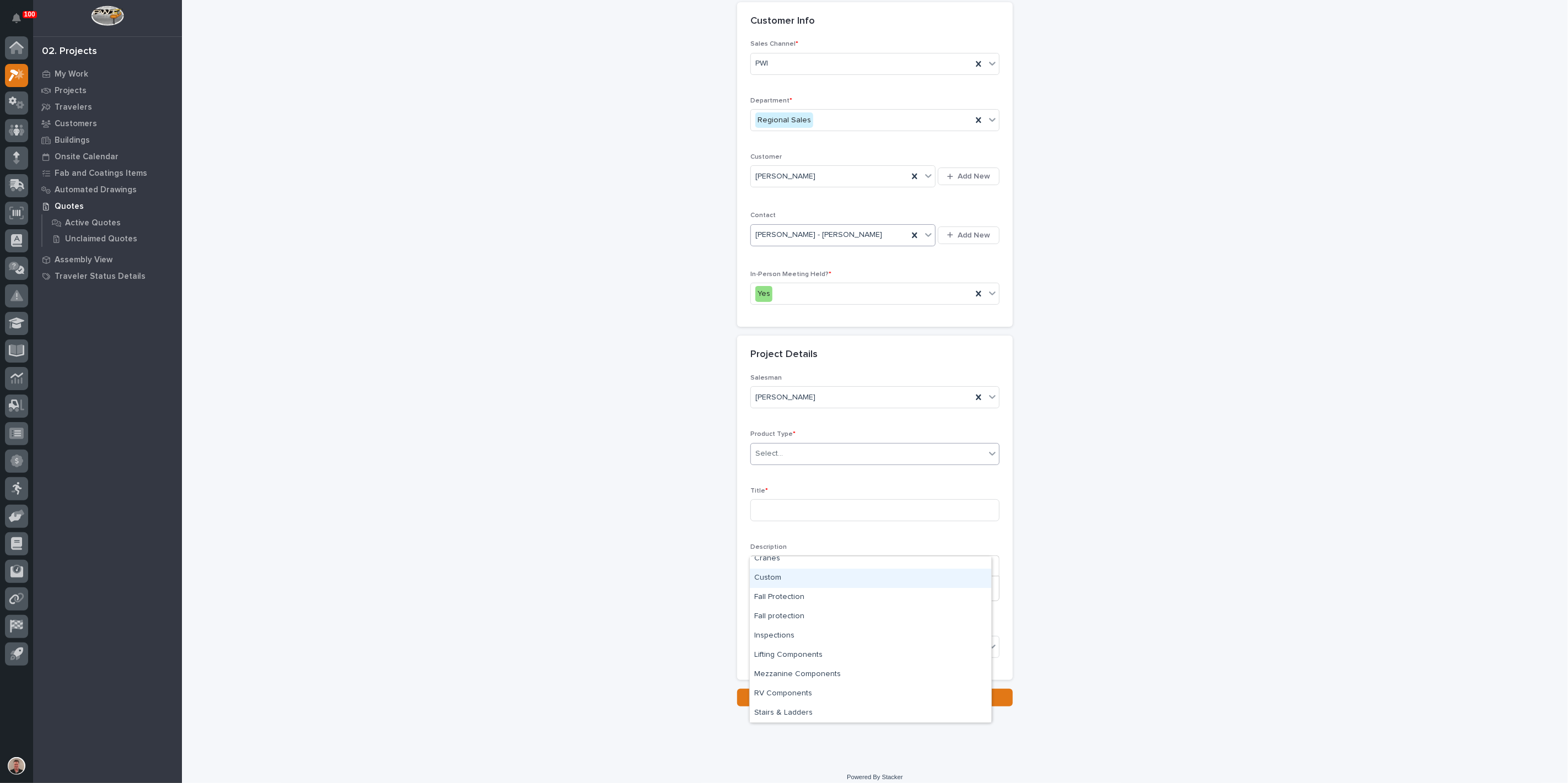
click at [836, 585] on div "Custom" at bounding box center [870, 579] width 242 height 19
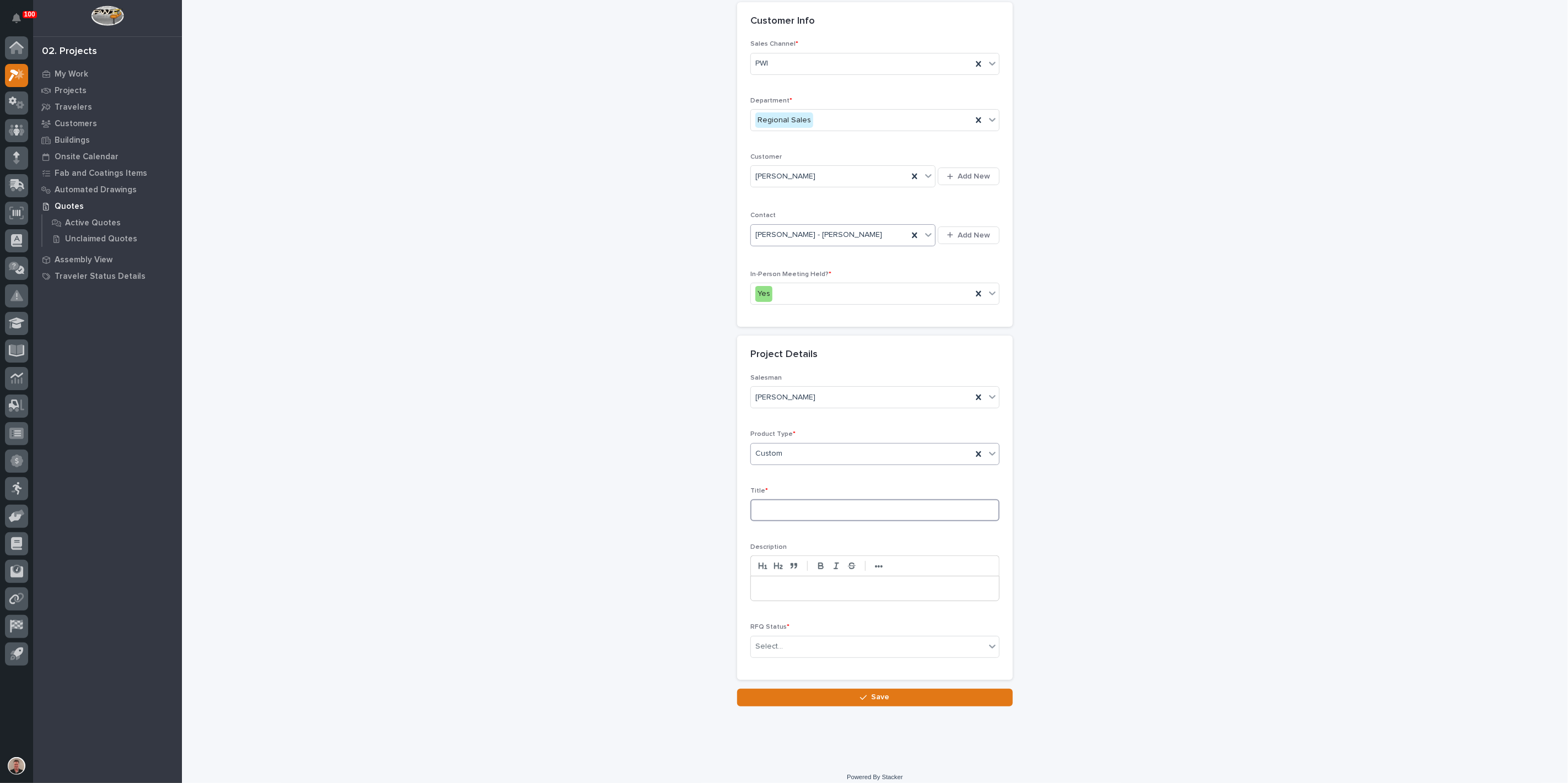
click at [814, 521] on input at bounding box center [875, 510] width 249 height 22
type input "%"
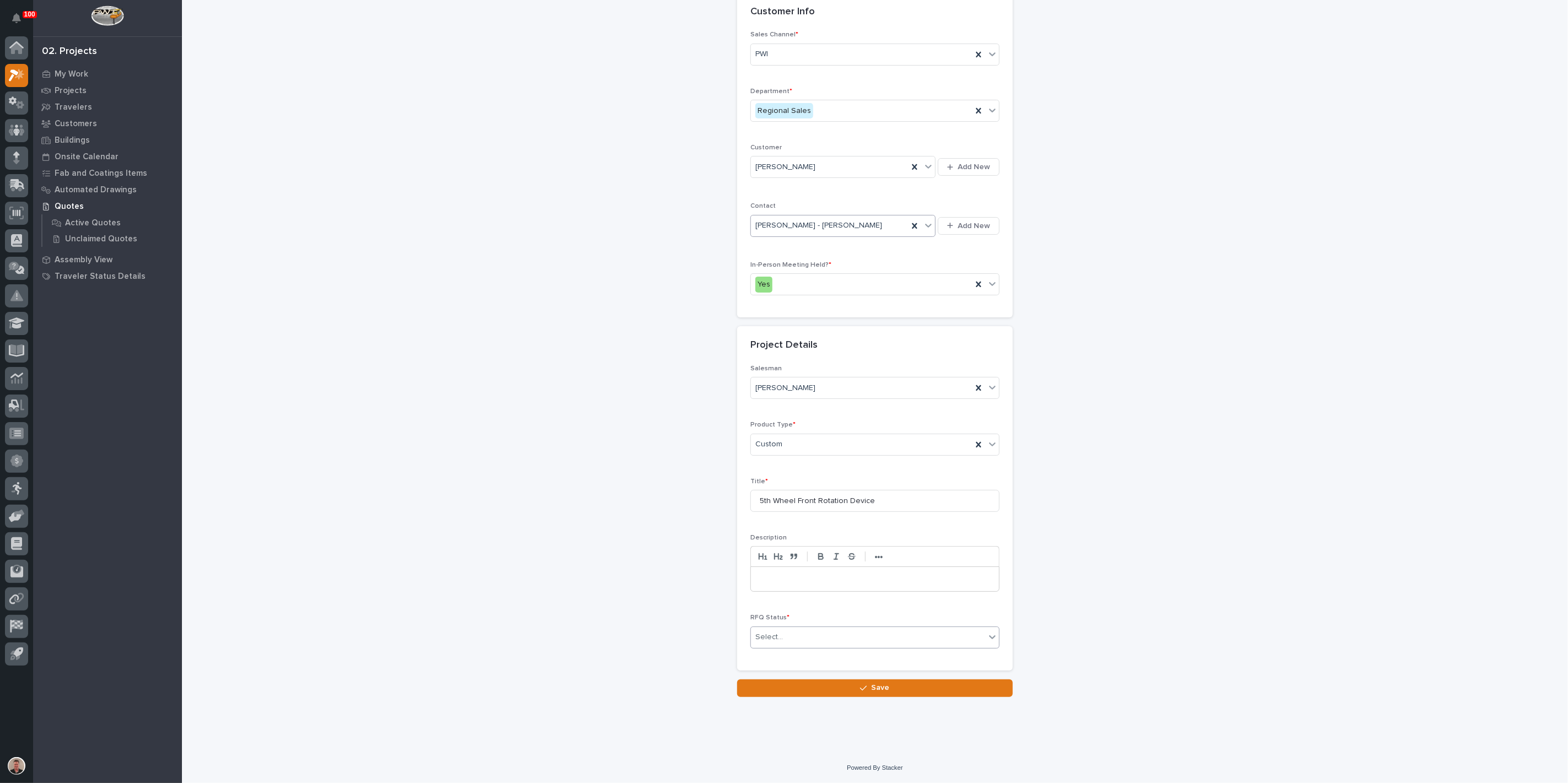
click at [821, 645] on div "Select..." at bounding box center [868, 638] width 234 height 18
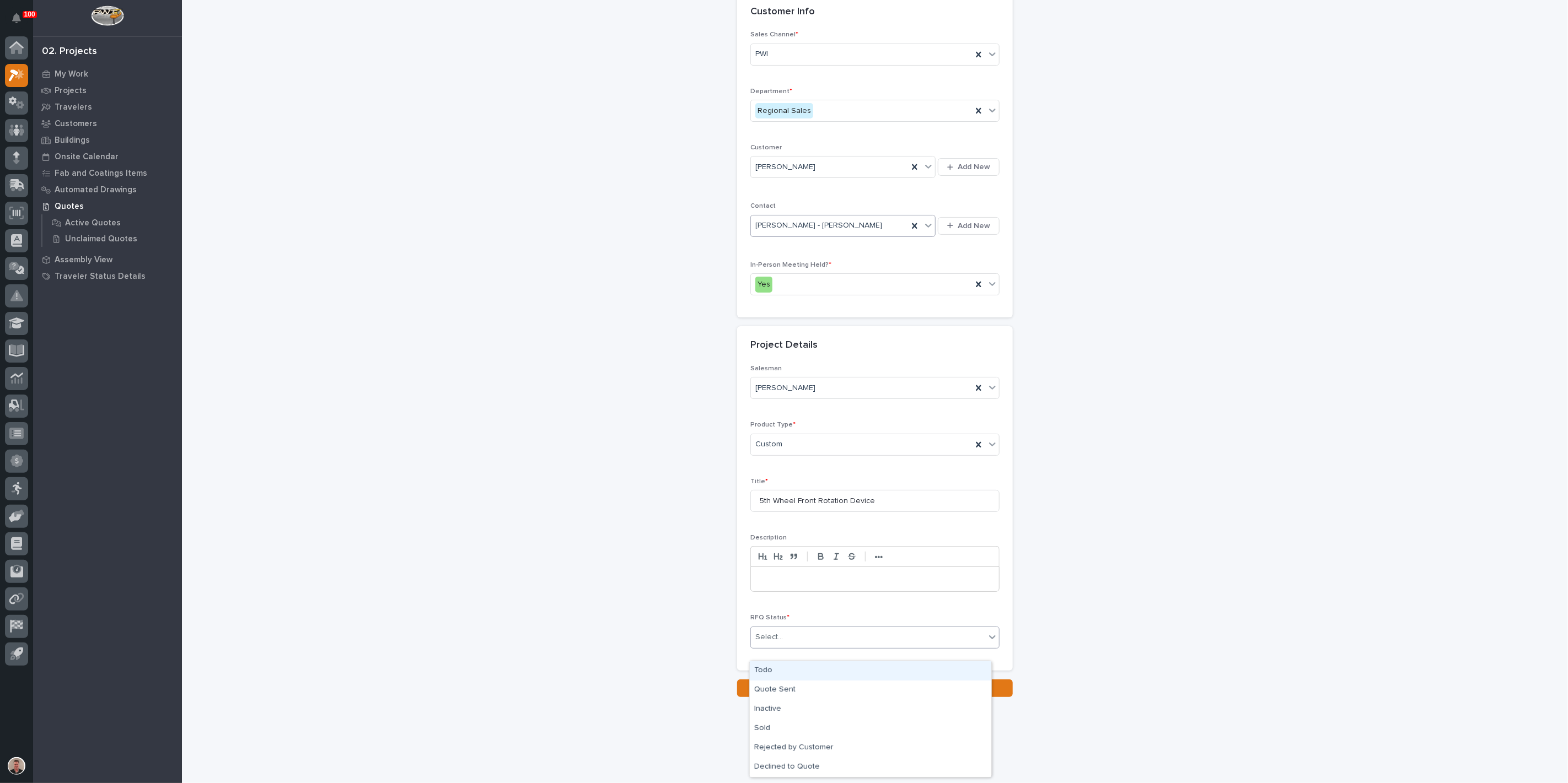
click at [811, 675] on div "Todo" at bounding box center [870, 671] width 242 height 19
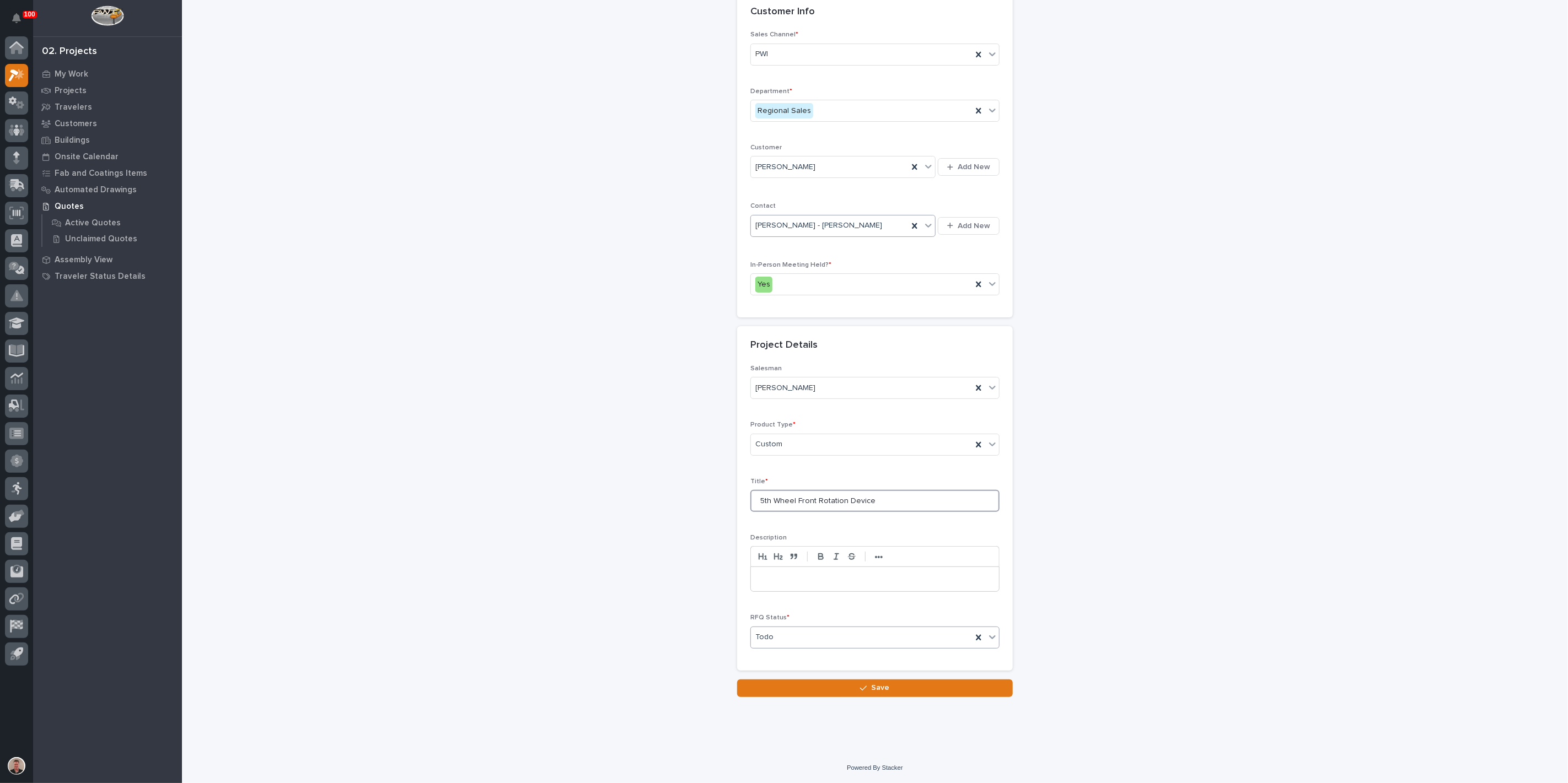
click at [926, 496] on input "5th Wheel Front Rotation Device" at bounding box center [875, 501] width 249 height 22
type input "5th Wheel Front Rotation Device - Helux"
click at [883, 693] on span "Save" at bounding box center [881, 687] width 18 height 10
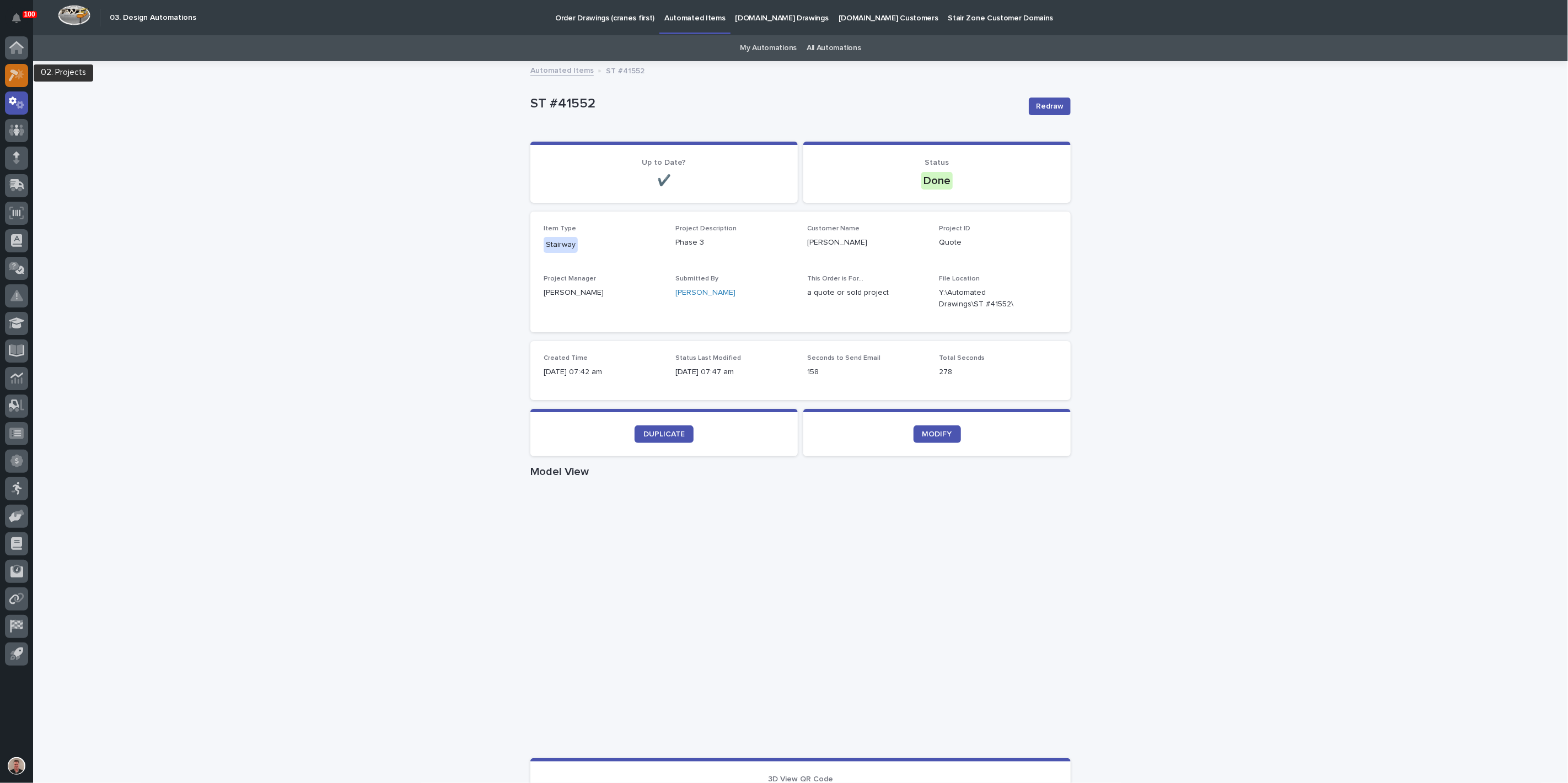
click at [17, 85] on div at bounding box center [16, 75] width 23 height 23
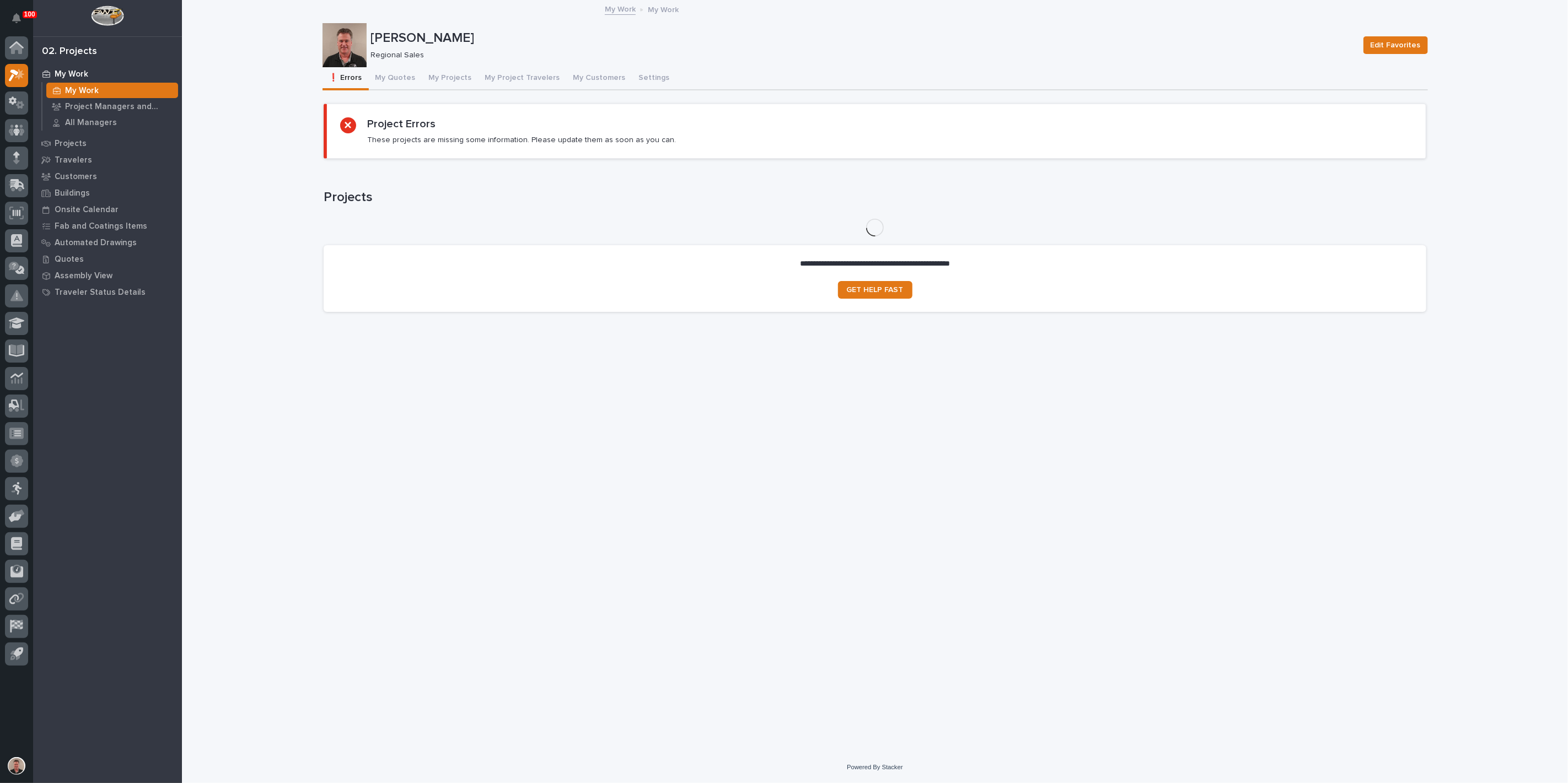
click at [82, 73] on p "My Work" at bounding box center [71, 74] width 33 height 10
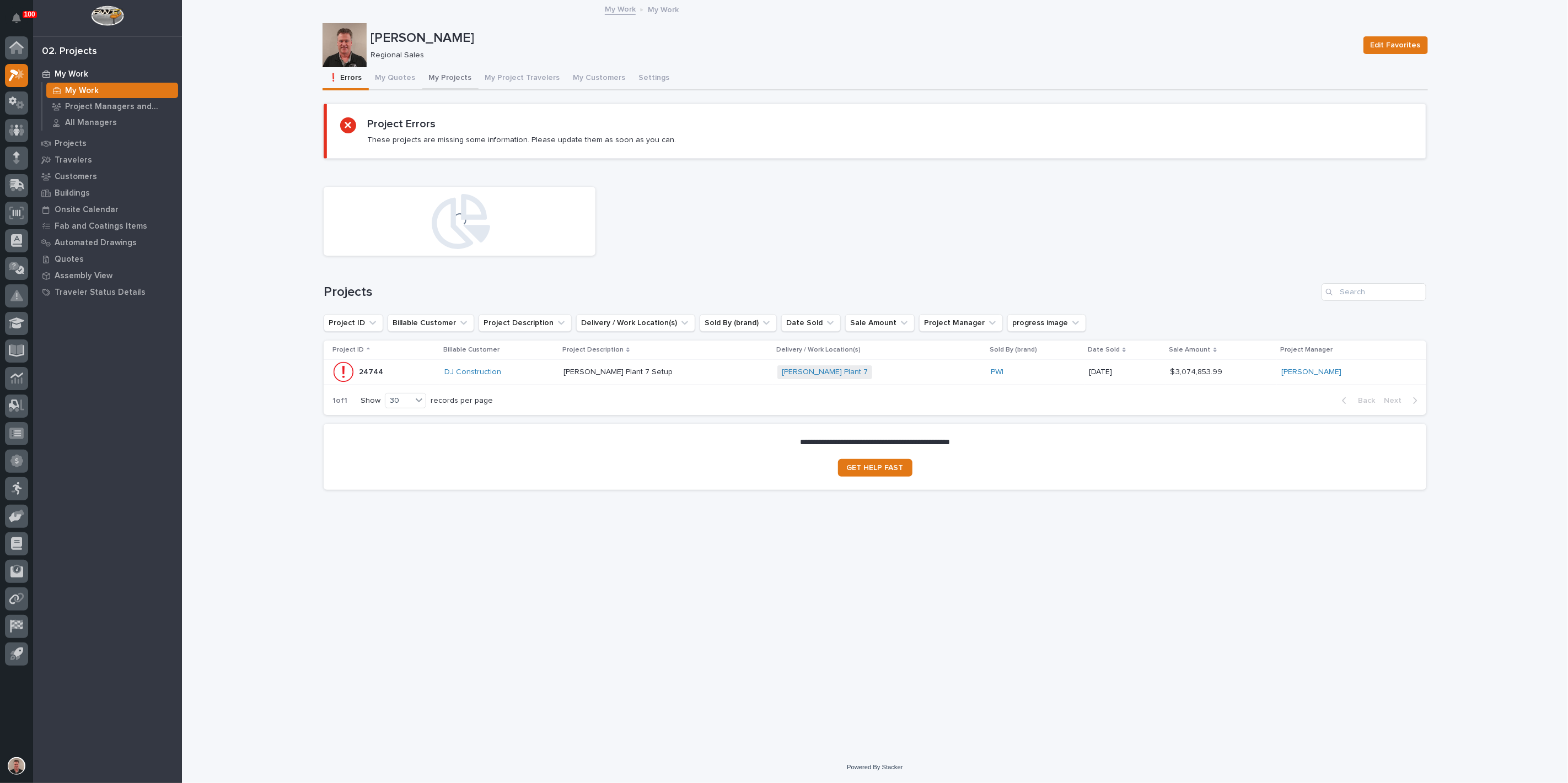
click at [469, 89] on button "My Projects" at bounding box center [450, 79] width 56 height 23
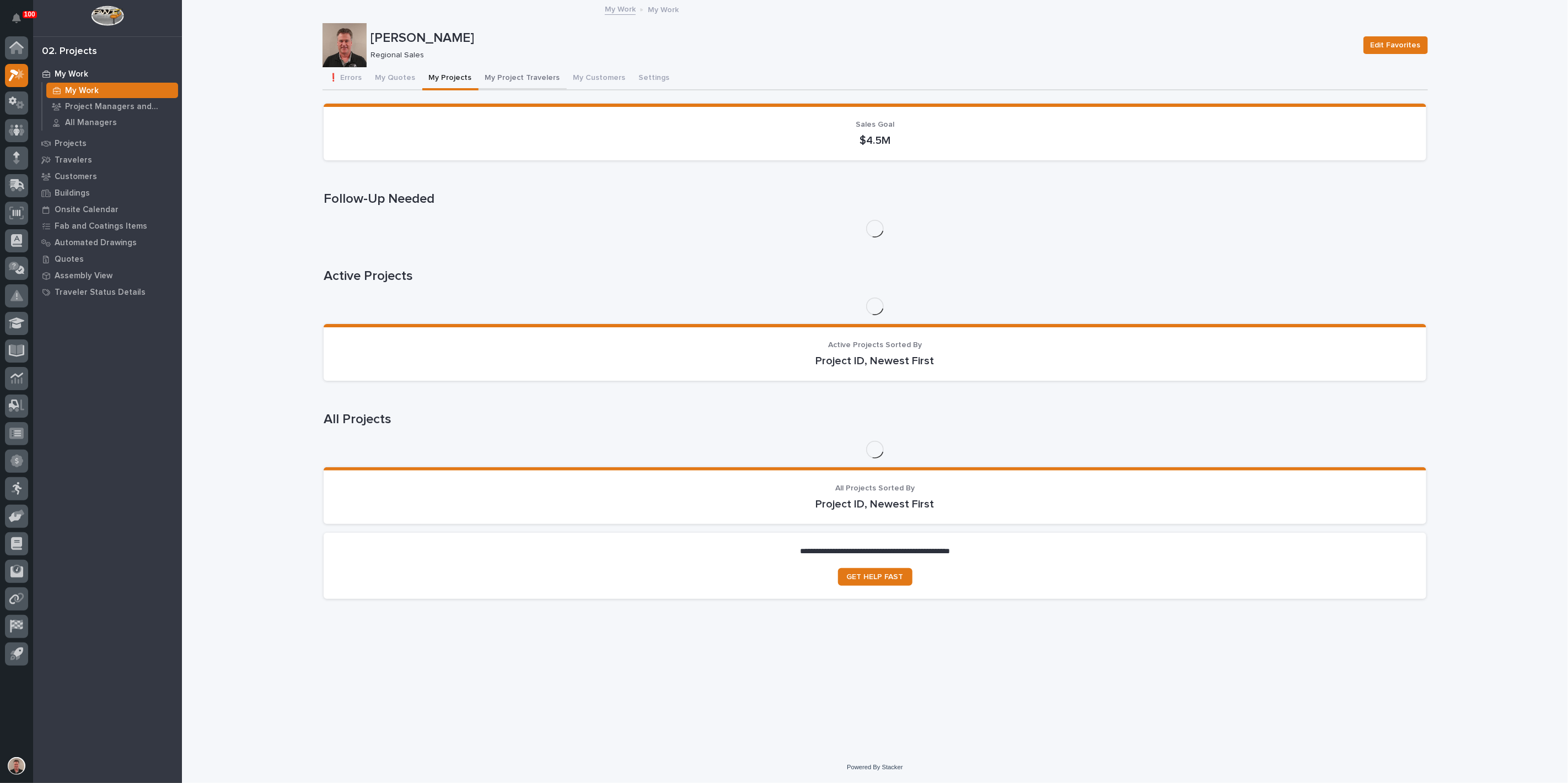
click at [551, 90] on button "My Project Travelers" at bounding box center [522, 79] width 88 height 23
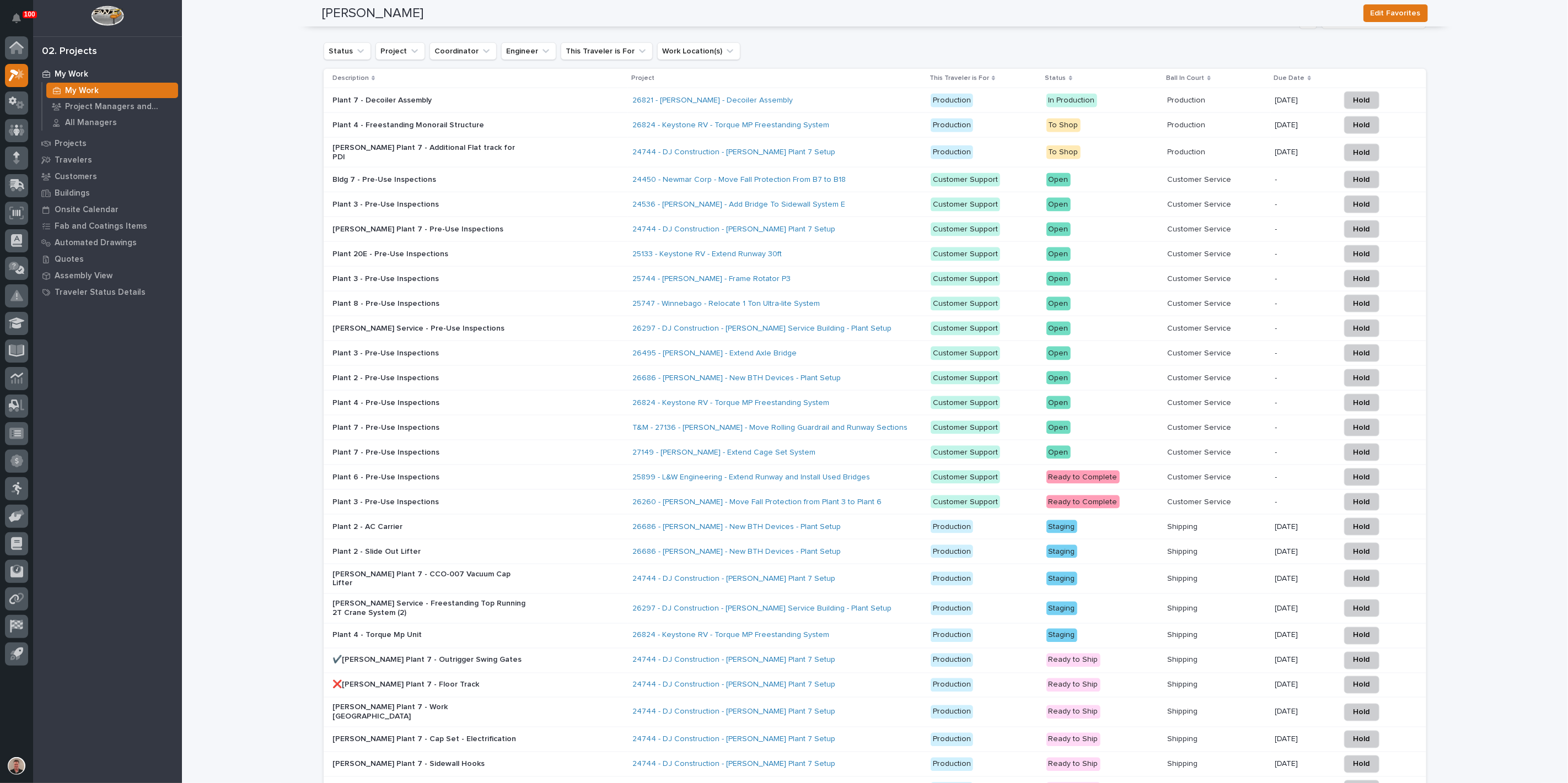
scroll to position [1163, 0]
